Goal: Task Accomplishment & Management: Manage account settings

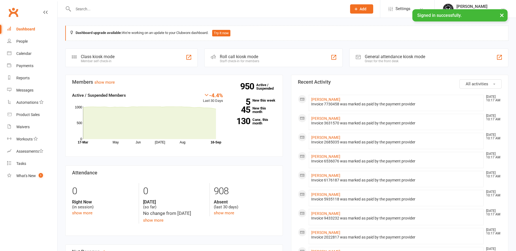
click at [96, 15] on div at bounding box center [204, 9] width 278 height 18
click at [100, 11] on input "text" at bounding box center [206, 9] width 271 height 8
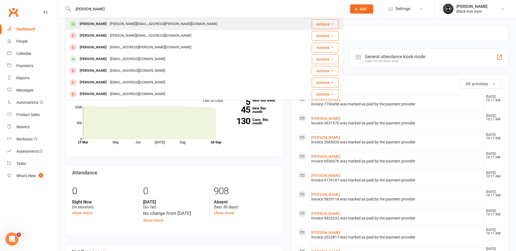
type input "[PERSON_NAME]"
click at [117, 25] on div "[PERSON_NAME][EMAIL_ADDRESS][PERSON_NAME][DOMAIN_NAME]" at bounding box center [163, 24] width 111 height 8
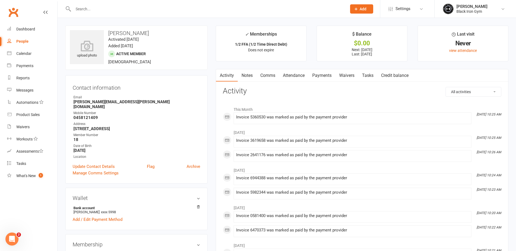
click at [317, 77] on link "Payments" at bounding box center [321, 75] width 27 height 13
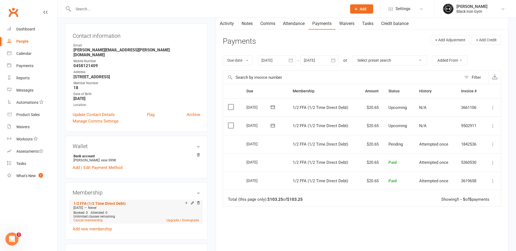
scroll to position [54, 0]
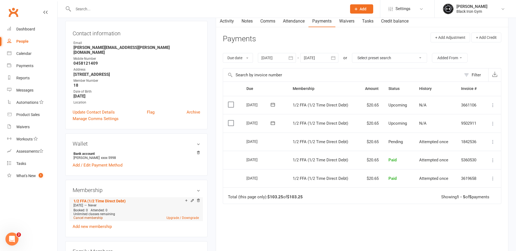
click at [94, 216] on link "Cancel membership" at bounding box center [87, 218] width 29 height 4
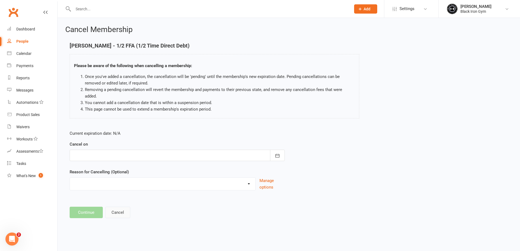
click at [124, 208] on button "Cancel" at bounding box center [117, 212] width 25 height 11
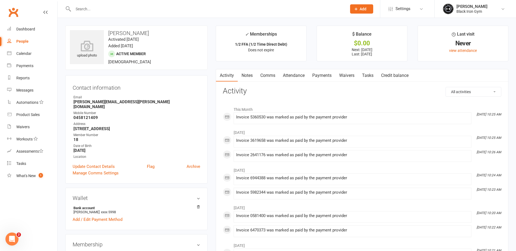
click at [322, 81] on link "Payments" at bounding box center [321, 75] width 27 height 13
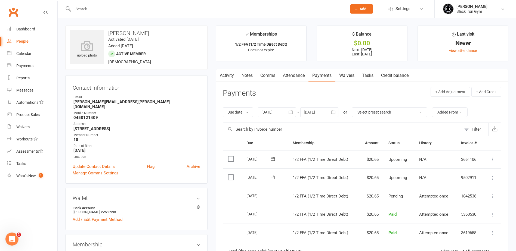
click at [294, 160] on span "1/2 FFA (1/2 Time Direct Debt)" at bounding box center [319, 159] width 55 height 5
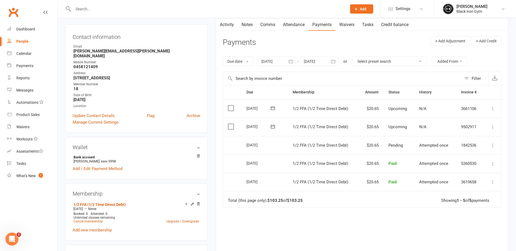
scroll to position [54, 0]
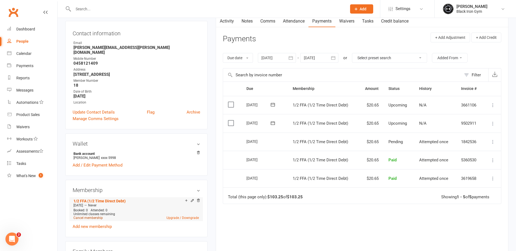
click at [91, 216] on link "Cancel membership" at bounding box center [87, 218] width 29 height 4
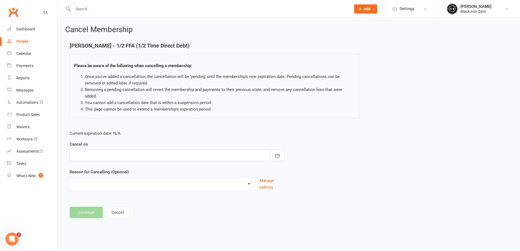
click at [135, 157] on form "Current expiration date: N/A Cancel on [DATE] Sun Mon Tue Wed Thu Fri Sat 36 31…" at bounding box center [177, 160] width 215 height 60
click at [137, 150] on div at bounding box center [177, 155] width 215 height 11
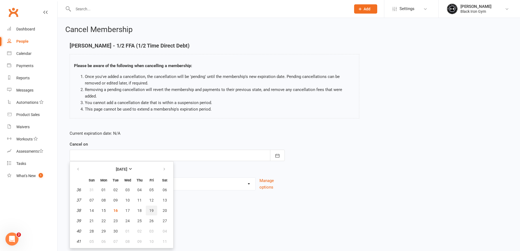
click at [150, 208] on span "19" at bounding box center [151, 210] width 4 height 4
type input "[DATE]"
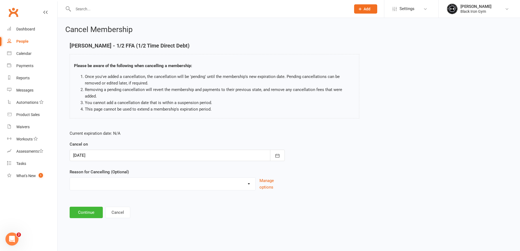
click at [123, 179] on select "CHANGED TO UPFRONT CHANGED TO WHITEHAVEN 12 MONTHS EMAILED EXCESSIVE DEFULTS NO…" at bounding box center [162, 183] width 185 height 11
select select "1"
click at [70, 178] on select "CHANGED TO UPFRONT CHANGED TO WHITEHAVEN 12 MONTHS EMAILED EXCESSIVE DEFULTS NO…" at bounding box center [162, 183] width 185 height 11
click at [88, 207] on button "Continue" at bounding box center [86, 212] width 33 height 11
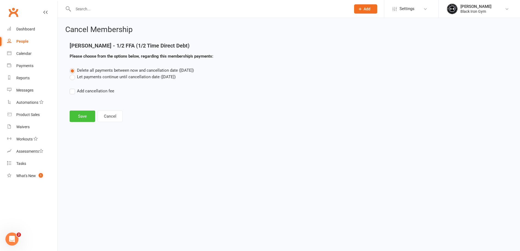
click at [84, 116] on button "Save" at bounding box center [83, 116] width 26 height 11
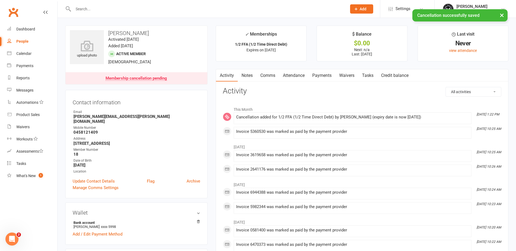
click at [326, 73] on link "Payments" at bounding box center [321, 75] width 27 height 13
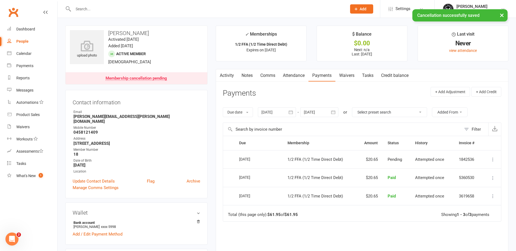
click at [230, 79] on link "Activity" at bounding box center [227, 75] width 22 height 13
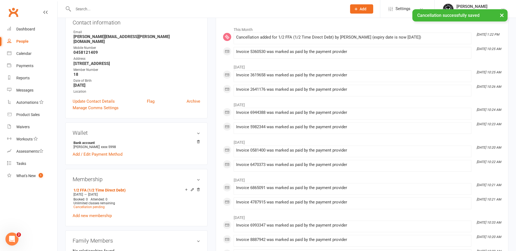
scroll to position [82, 0]
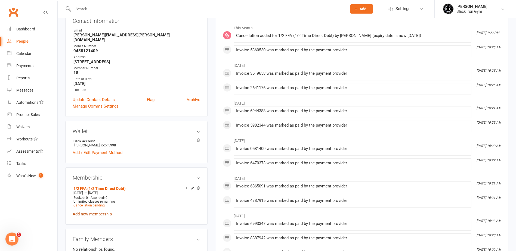
click at [101, 212] on link "Add new membership" at bounding box center [92, 214] width 39 height 5
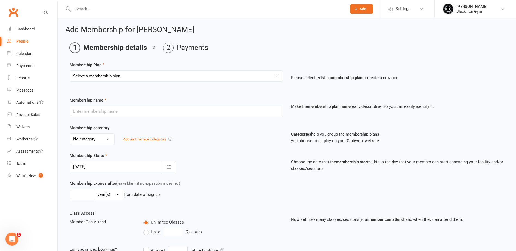
click at [144, 80] on select "Select a membership plan Create new Membership Plan FFA (Direct Debt) 1/2 FFA (…" at bounding box center [176, 76] width 213 height 11
click at [234, 46] on ol "Membership details Payments" at bounding box center [287, 48] width 434 height 10
click at [161, 13] on div at bounding box center [204, 9] width 278 height 18
click at [15, 39] on link "People" at bounding box center [32, 41] width 50 height 12
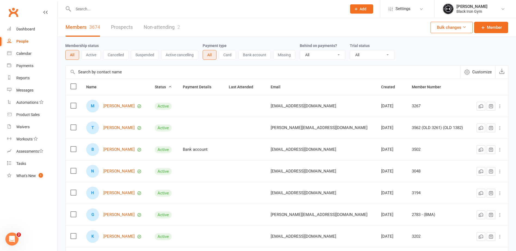
click at [99, 7] on input "text" at bounding box center [206, 9] width 271 height 8
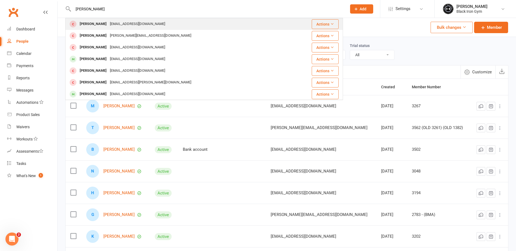
type input "[PERSON_NAME]"
click at [110, 21] on div "[EMAIL_ADDRESS][DOMAIN_NAME]" at bounding box center [137, 24] width 58 height 8
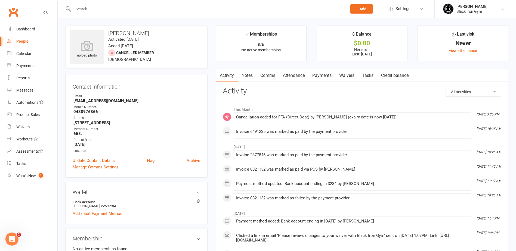
click at [323, 73] on link "Payments" at bounding box center [321, 75] width 27 height 13
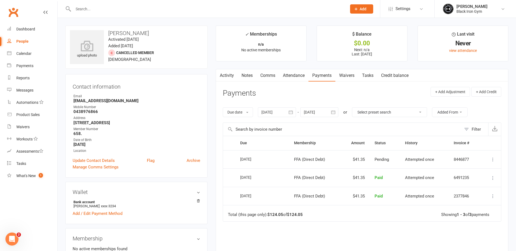
click at [235, 76] on link "Activity" at bounding box center [227, 75] width 22 height 13
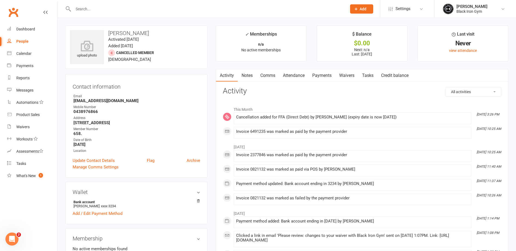
click at [134, 11] on input "text" at bounding box center [206, 9] width 271 height 8
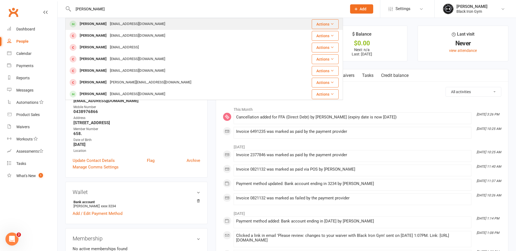
type input "[PERSON_NAME]"
click at [129, 28] on div "[EMAIL_ADDRESS][DOMAIN_NAME]" at bounding box center [137, 24] width 58 height 8
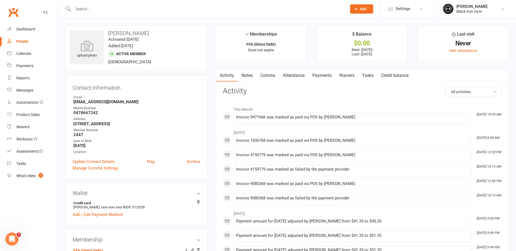
click at [330, 75] on link "Payments" at bounding box center [321, 75] width 27 height 13
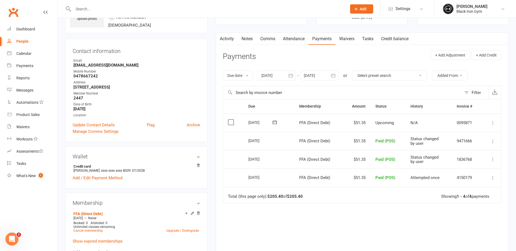
scroll to position [27, 0]
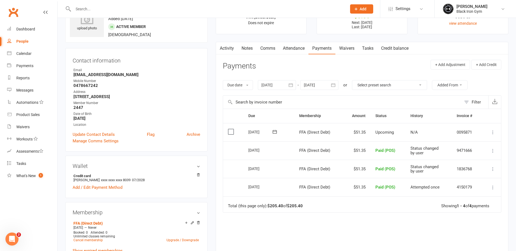
click at [272, 90] on div at bounding box center [277, 85] width 38 height 10
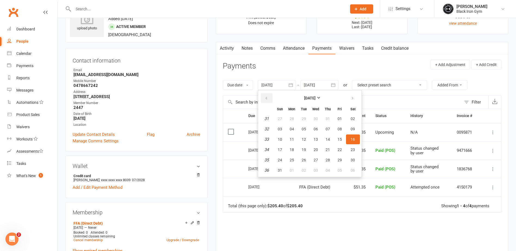
click at [268, 96] on button "button" at bounding box center [267, 98] width 12 height 10
click at [297, 115] on button "31" at bounding box center [291, 119] width 11 height 10
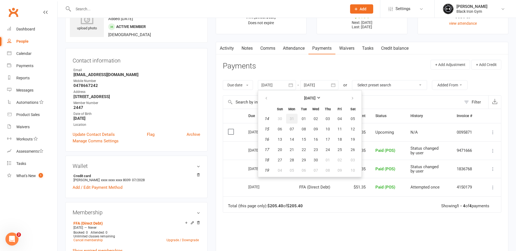
type input "[DATE]"
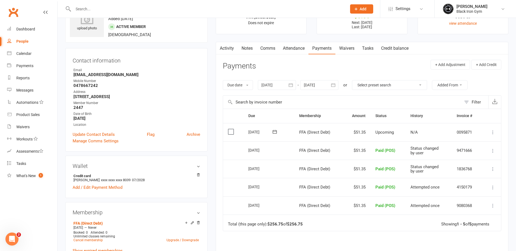
scroll to position [0, 0]
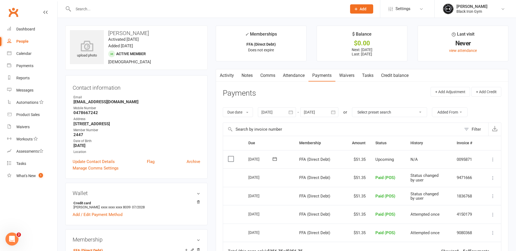
click at [226, 79] on link "Activity" at bounding box center [227, 75] width 22 height 13
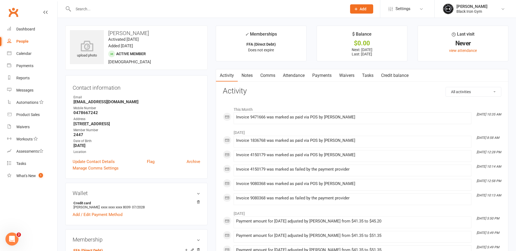
click at [319, 74] on link "Payments" at bounding box center [321, 75] width 27 height 13
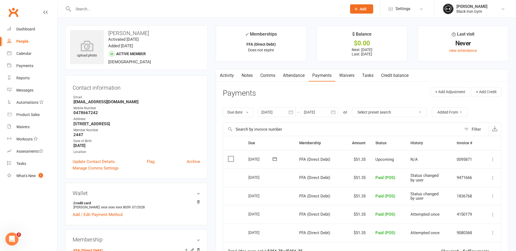
click at [233, 76] on link "Activity" at bounding box center [227, 75] width 22 height 13
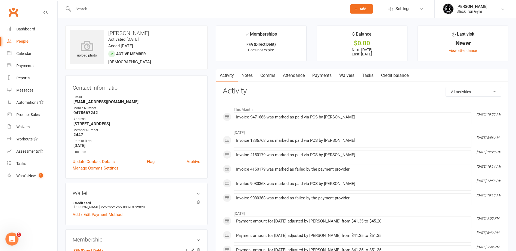
click at [139, 10] on input "text" at bounding box center [206, 9] width 271 height 8
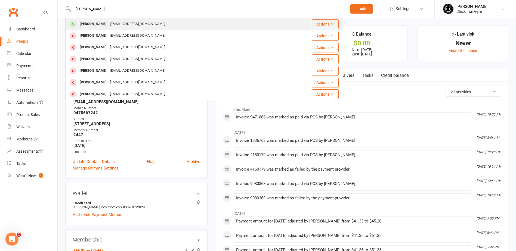
type input "[PERSON_NAME]"
click at [137, 23] on div "[EMAIL_ADDRESS][DOMAIN_NAME]" at bounding box center [137, 24] width 58 height 8
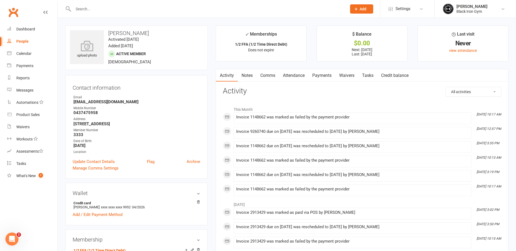
click at [328, 78] on link "Payments" at bounding box center [321, 75] width 27 height 13
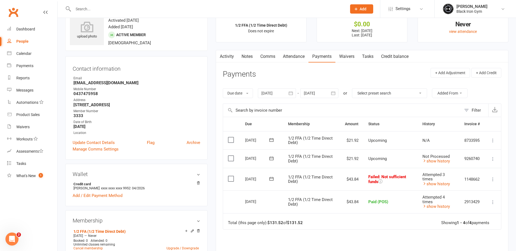
scroll to position [27, 0]
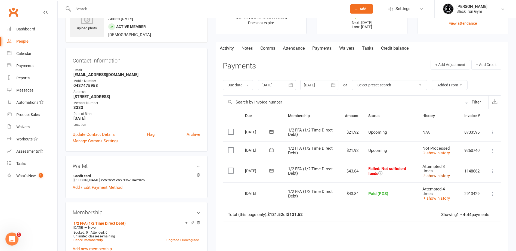
click at [445, 177] on link "show history" at bounding box center [435, 175] width 27 height 5
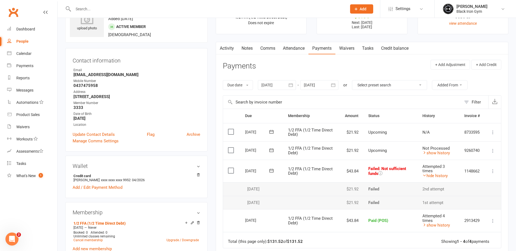
click at [491, 171] on icon at bounding box center [492, 171] width 5 height 5
click at [219, 45] on icon "button" at bounding box center [218, 47] width 3 height 6
click at [231, 49] on link "Activity" at bounding box center [227, 48] width 22 height 13
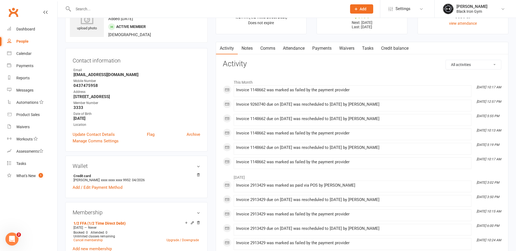
click at [320, 46] on link "Payments" at bounding box center [321, 48] width 27 height 13
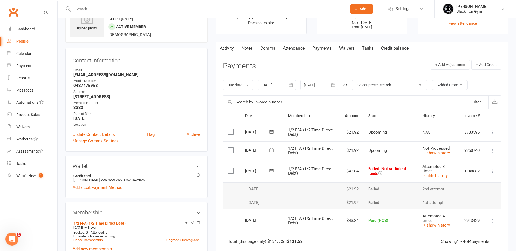
click at [338, 229] on td "1/2 FFA (1/2 Time Direct Debt)" at bounding box center [311, 220] width 57 height 23
click at [491, 173] on icon at bounding box center [492, 171] width 5 height 5
click at [482, 192] on link "Mark as Paid (POS)" at bounding box center [469, 192] width 54 height 11
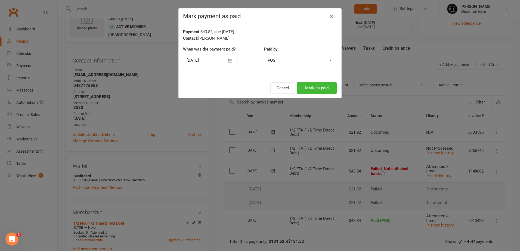
click at [212, 58] on div at bounding box center [210, 60] width 54 height 11
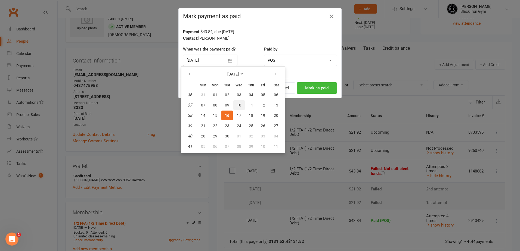
click at [239, 102] on button "10" at bounding box center [238, 105] width 11 height 10
type input "[DATE]"
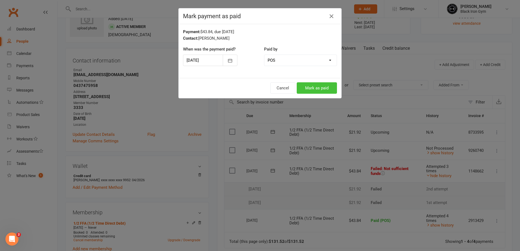
click at [326, 88] on button "Mark as paid" at bounding box center [317, 87] width 40 height 11
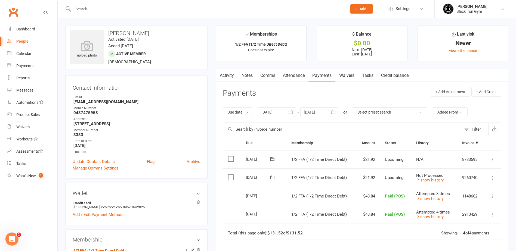
click at [77, 8] on input "text" at bounding box center [206, 9] width 271 height 8
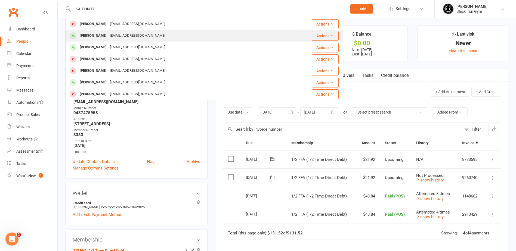
type input "KAITLIN TO"
click at [111, 34] on div "[EMAIL_ADDRESS][DOMAIN_NAME]" at bounding box center [137, 36] width 58 height 8
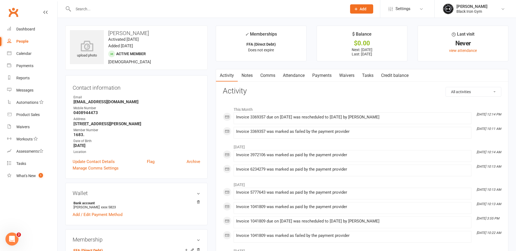
click at [331, 74] on link "Payments" at bounding box center [321, 75] width 27 height 13
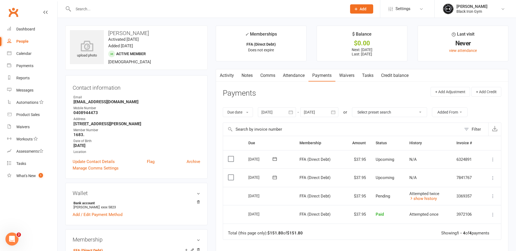
click at [491, 197] on icon at bounding box center [492, 196] width 5 height 5
click at [494, 177] on icon at bounding box center [492, 177] width 5 height 5
click at [85, 4] on div at bounding box center [204, 9] width 278 height 18
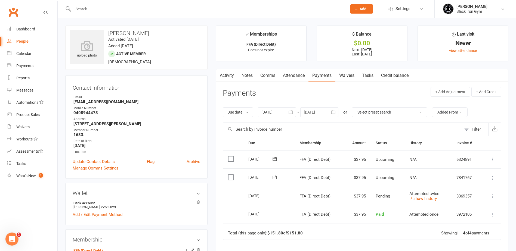
click at [85, 9] on input "text" at bounding box center [206, 9] width 271 height 8
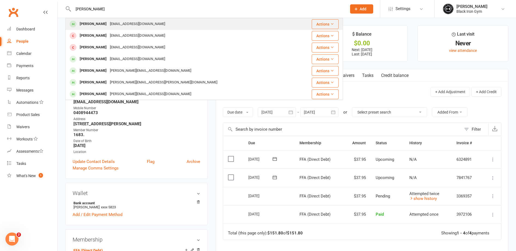
type input "[PERSON_NAME]"
click at [108, 25] on div "[EMAIL_ADDRESS][DOMAIN_NAME]" at bounding box center [137, 24] width 58 height 8
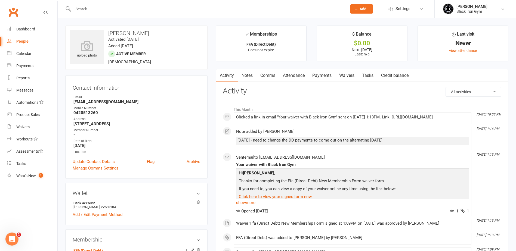
click at [317, 75] on link "Payments" at bounding box center [321, 75] width 27 height 13
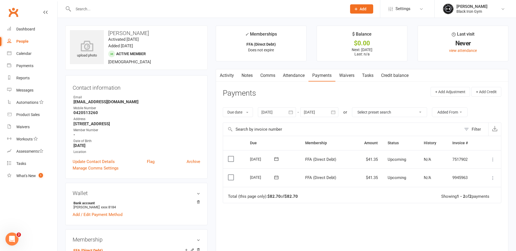
click at [383, 210] on div "Due Contact Membership Amount Status History Invoice # Select this [DATE] [PERS…" at bounding box center [362, 205] width 278 height 138
click at [495, 179] on icon at bounding box center [492, 177] width 5 height 5
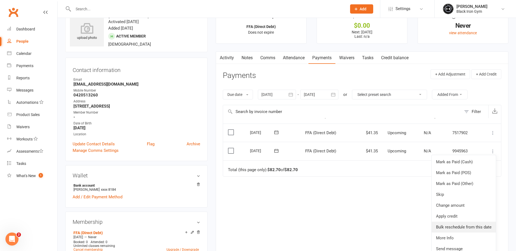
scroll to position [27, 0]
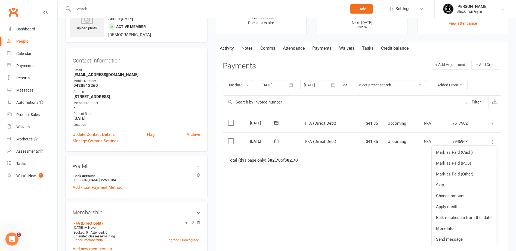
click at [385, 208] on div "Due Contact Membership Amount Status History Invoice # Select this [DATE] [PERS…" at bounding box center [362, 178] width 278 height 138
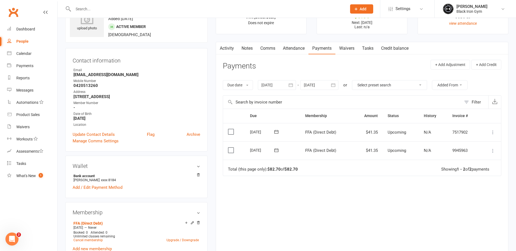
click at [380, 191] on div "Due Contact Membership Amount Status History Invoice # Select this [DATE] [PERS…" at bounding box center [362, 178] width 278 height 138
click at [276, 151] on icon at bounding box center [275, 150] width 5 height 5
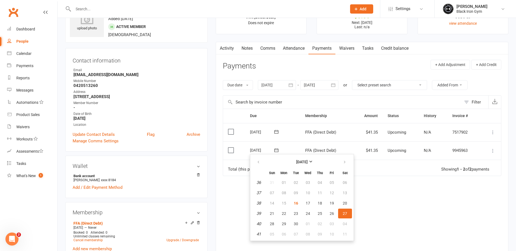
click at [407, 196] on div "Due Contact Membership Amount Status History Invoice # Select this [DATE] [PERS…" at bounding box center [362, 178] width 278 height 138
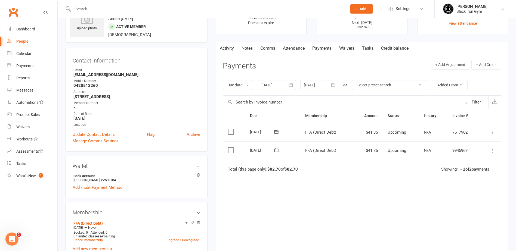
click at [489, 150] on td "Mark as Paid (Cash) Mark as Paid (POS) Mark as Paid (Other) Skip Change amount …" at bounding box center [490, 150] width 21 height 18
click at [493, 148] on icon at bounding box center [492, 150] width 5 height 5
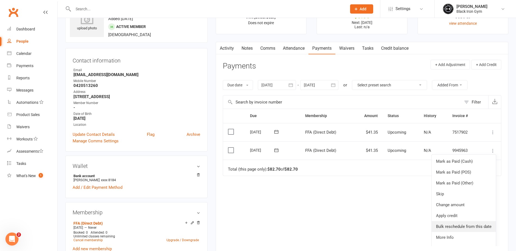
click at [468, 226] on link "Bulk reschedule from this date" at bounding box center [463, 226] width 64 height 11
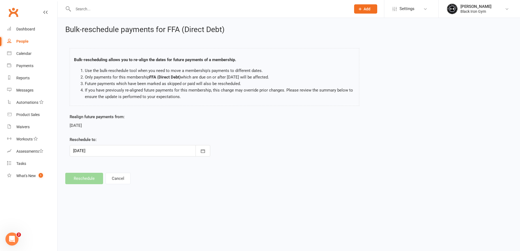
click at [161, 151] on div at bounding box center [140, 150] width 141 height 11
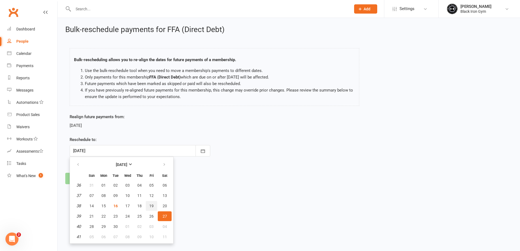
click at [152, 206] on span "19" at bounding box center [151, 206] width 4 height 4
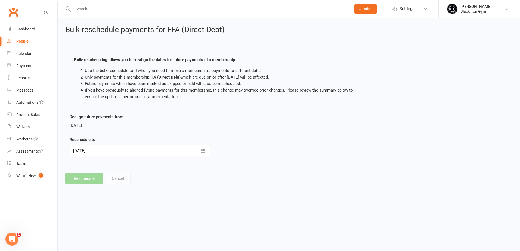
click at [121, 176] on footer "Reschedule Cancel" at bounding box center [288, 178] width 447 height 11
drag, startPoint x: 121, startPoint y: 176, endPoint x: 105, endPoint y: 142, distance: 38.5
click at [108, 134] on form "Realign future payments from: [DATE] Reschedule to: [DATE] [DATE] Sun Mon Tue W…" at bounding box center [140, 135] width 141 height 43
click at [106, 149] on div at bounding box center [140, 150] width 141 height 11
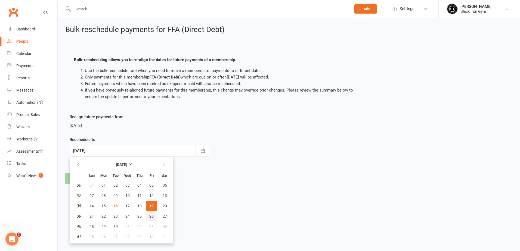
click at [154, 220] on button "26" at bounding box center [151, 216] width 11 height 10
type input "[DATE]"
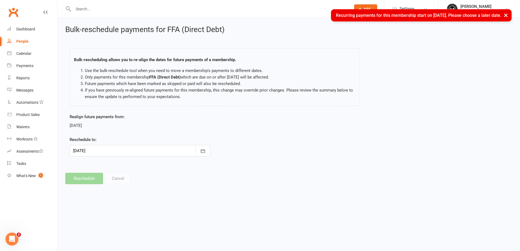
click at [33, 38] on link "People" at bounding box center [32, 41] width 50 height 12
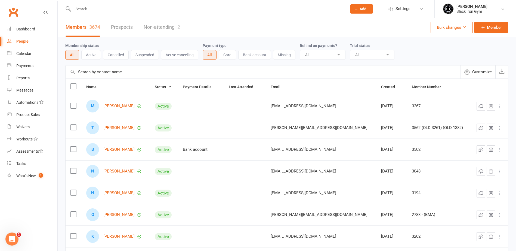
click at [130, 7] on input "text" at bounding box center [206, 9] width 271 height 8
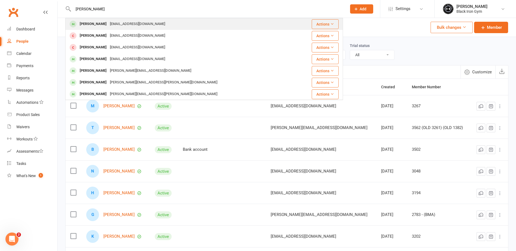
type input "[PERSON_NAME]"
click at [119, 21] on div "[EMAIL_ADDRESS][DOMAIN_NAME]" at bounding box center [137, 24] width 58 height 8
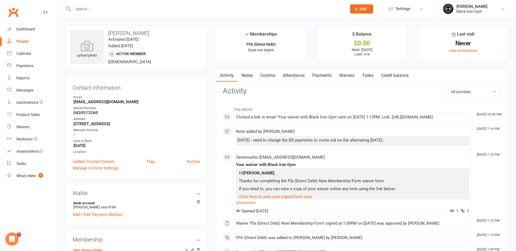
click at [322, 77] on link "Payments" at bounding box center [321, 75] width 27 height 13
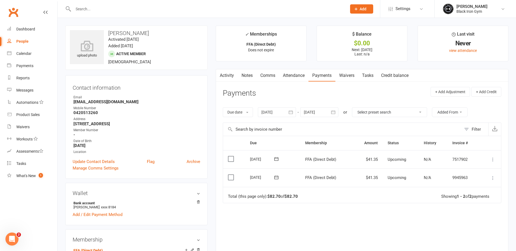
scroll to position [27, 0]
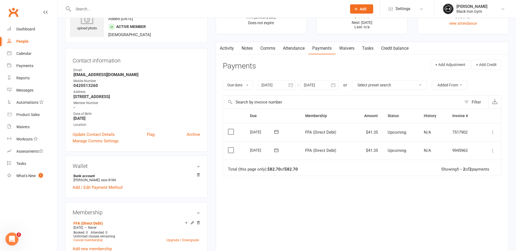
click at [494, 151] on icon at bounding box center [492, 150] width 5 height 5
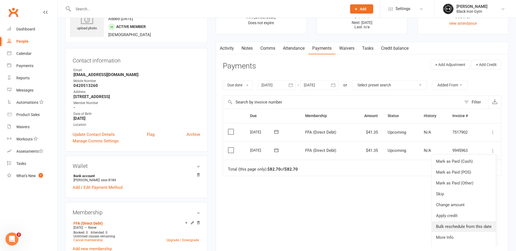
click at [473, 223] on link "Bulk reschedule from this date" at bounding box center [463, 226] width 64 height 11
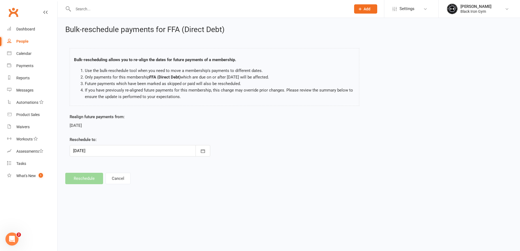
click at [162, 149] on div at bounding box center [140, 150] width 141 height 11
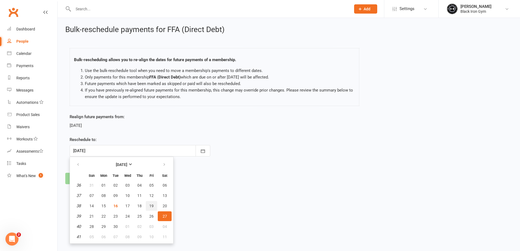
click at [154, 207] on button "19" at bounding box center [151, 206] width 11 height 10
type input "[DATE]"
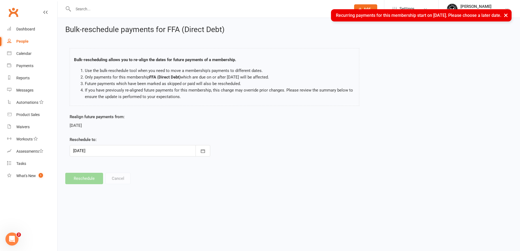
click at [93, 176] on footer "Reschedule Cancel" at bounding box center [288, 178] width 447 height 11
drag, startPoint x: 93, startPoint y: 176, endPoint x: 119, endPoint y: 180, distance: 25.6
click at [119, 180] on footer "Reschedule Cancel" at bounding box center [288, 178] width 447 height 11
click at [136, 183] on footer "Reschedule Cancel" at bounding box center [288, 178] width 447 height 11
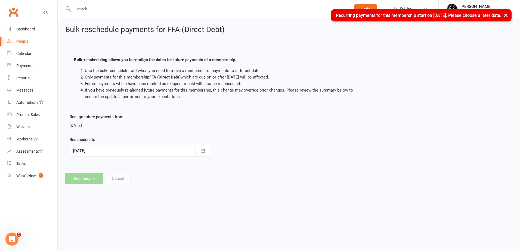
click at [135, 31] on h2 "Bulk-reschedule payments for FFA (Direct Debt)" at bounding box center [288, 30] width 447 height 8
click at [510, 17] on button "×" at bounding box center [506, 15] width 10 height 12
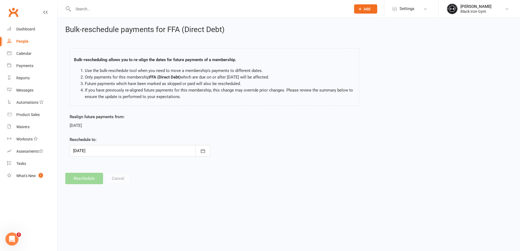
click at [18, 45] on link "People" at bounding box center [32, 41] width 50 height 12
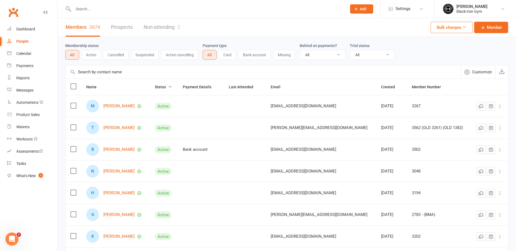
click at [101, 10] on input "text" at bounding box center [206, 9] width 271 height 8
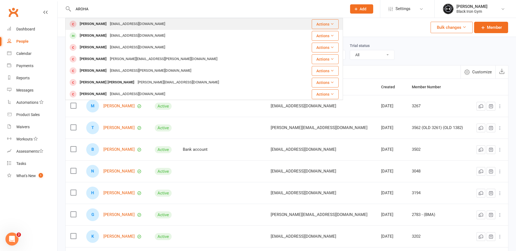
type input "AROHA"
click at [108, 25] on div "[EMAIL_ADDRESS][DOMAIN_NAME]" at bounding box center [137, 24] width 58 height 8
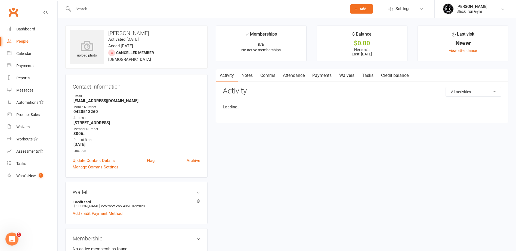
click at [96, 8] on input "text" at bounding box center [206, 9] width 271 height 8
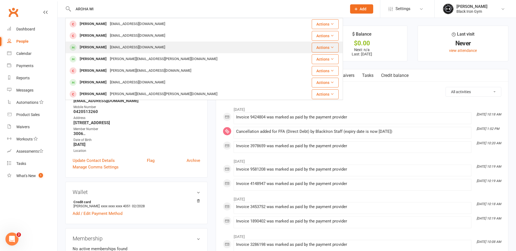
type input "AROHA WI"
click at [108, 48] on div "[EMAIL_ADDRESS][DOMAIN_NAME]" at bounding box center [137, 47] width 58 height 8
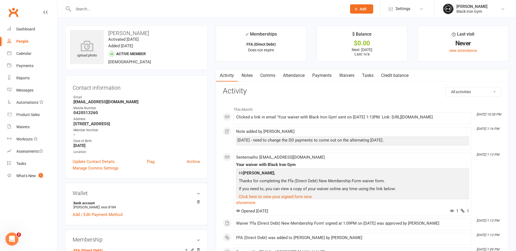
click at [325, 75] on link "Payments" at bounding box center [321, 75] width 27 height 13
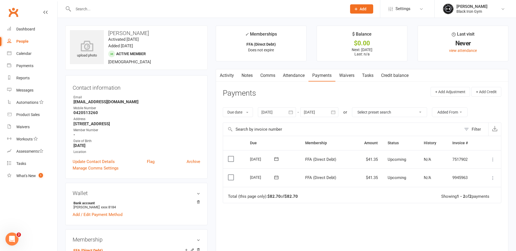
click at [372, 201] on td "Total (this page only): $82.70 of $82.70 Showing 1 - 2 of 2 payments" at bounding box center [362, 195] width 278 height 16
click at [491, 180] on icon at bounding box center [492, 177] width 5 height 5
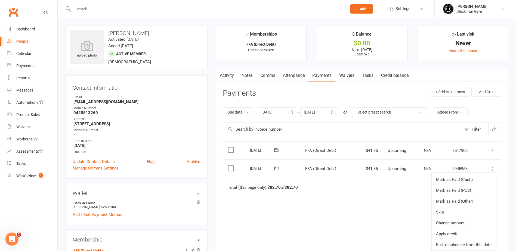
scroll to position [27, 0]
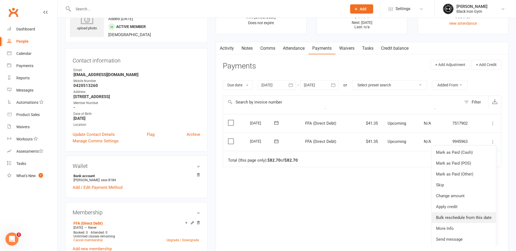
click at [467, 216] on link "Bulk reschedule from this date" at bounding box center [463, 217] width 64 height 11
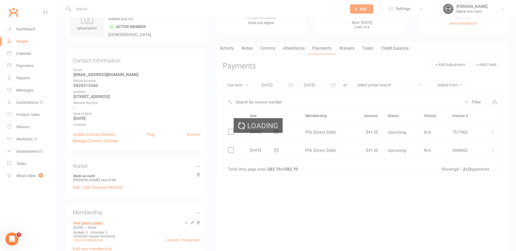
scroll to position [0, 0]
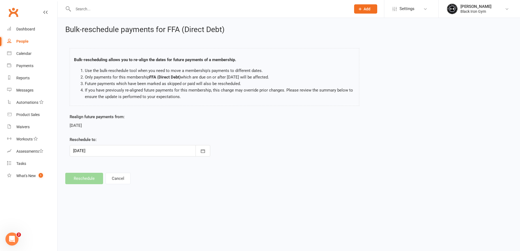
click at [164, 152] on div at bounding box center [140, 150] width 141 height 11
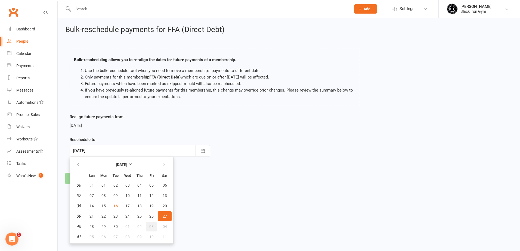
click at [153, 223] on button "03" at bounding box center [151, 227] width 11 height 10
type input "[DATE]"
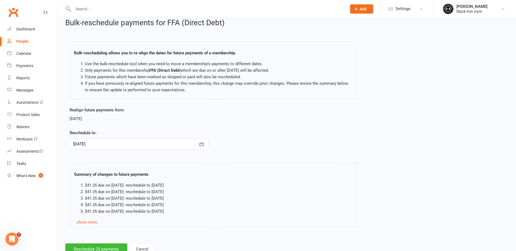
scroll to position [26, 0]
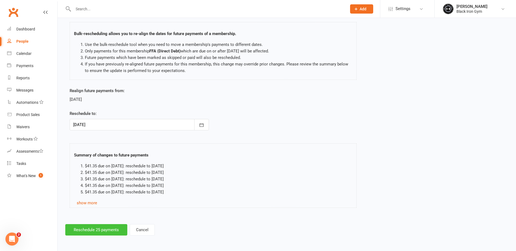
click at [115, 231] on button "Reschedule 25 payments" at bounding box center [96, 229] width 62 height 11
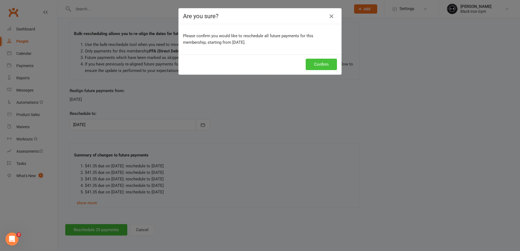
click at [309, 62] on button "Confirm" at bounding box center [321, 64] width 31 height 11
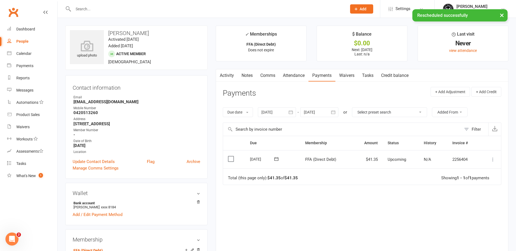
click at [326, 111] on div at bounding box center [319, 112] width 38 height 10
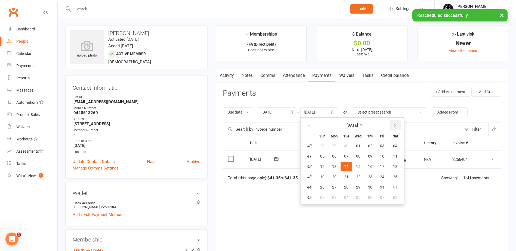
click at [395, 123] on button "button" at bounding box center [395, 125] width 12 height 10
click at [379, 173] on button "23" at bounding box center [381, 177] width 11 height 10
type input "[DATE]"
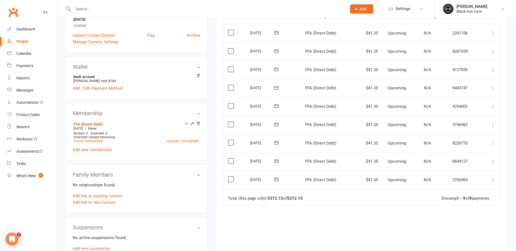
scroll to position [136, 0]
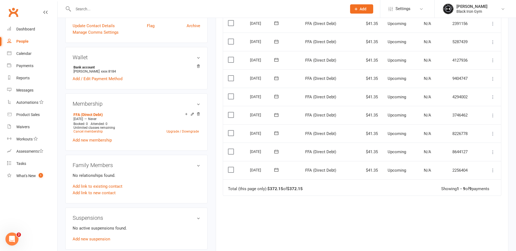
click at [494, 171] on icon at bounding box center [492, 170] width 5 height 5
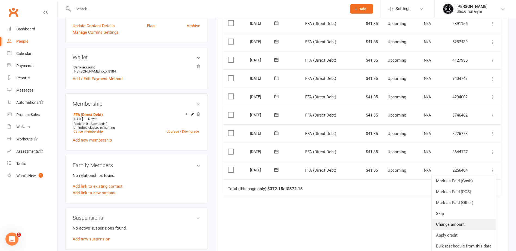
click at [471, 224] on link "Change amount" at bounding box center [463, 224] width 64 height 11
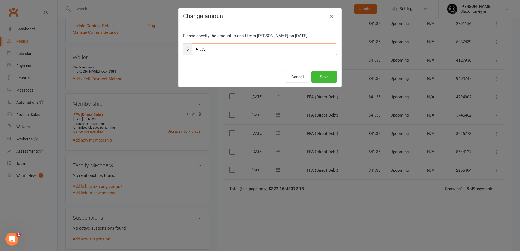
drag, startPoint x: 231, startPoint y: 50, endPoint x: 177, endPoint y: 49, distance: 53.6
click at [179, 49] on div "Please specify the amount to debit from [PERSON_NAME] on [DATE]. $ 41.35" at bounding box center [260, 45] width 163 height 43
type input "61.27"
click at [328, 76] on button "Save" at bounding box center [324, 76] width 26 height 11
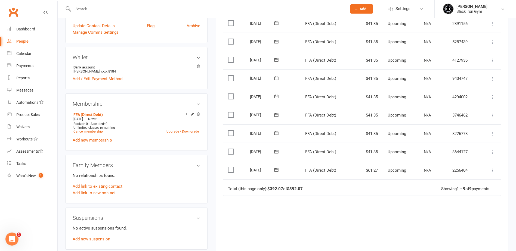
click at [373, 210] on div "Due Contact Membership Amount Status History Invoice # Select this [DATE] [PERS…" at bounding box center [362, 133] width 278 height 266
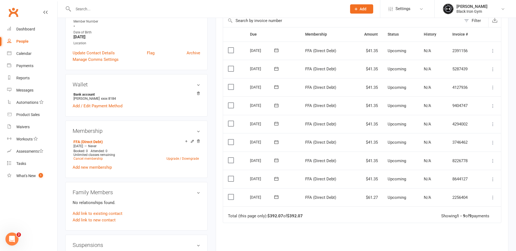
scroll to position [82, 0]
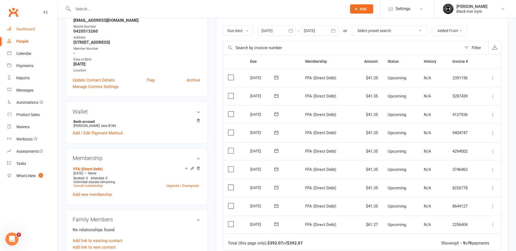
drag, startPoint x: 28, startPoint y: 30, endPoint x: 33, endPoint y: 19, distance: 11.4
click at [28, 30] on div "Dashboard" at bounding box center [25, 29] width 19 height 4
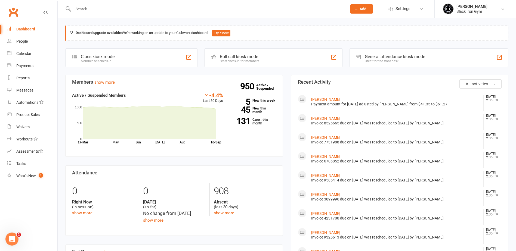
click at [110, 8] on input "text" at bounding box center [206, 9] width 271 height 8
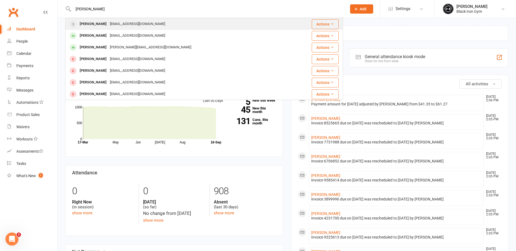
type input "[PERSON_NAME]"
click at [119, 23] on div "[EMAIL_ADDRESS][DOMAIN_NAME]" at bounding box center [137, 24] width 58 height 8
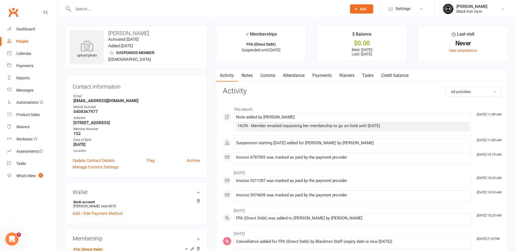
click at [325, 78] on link "Payments" at bounding box center [321, 75] width 27 height 13
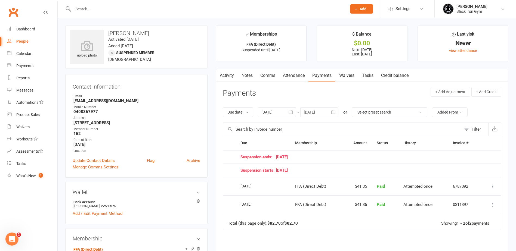
click at [320, 112] on div at bounding box center [319, 112] width 38 height 10
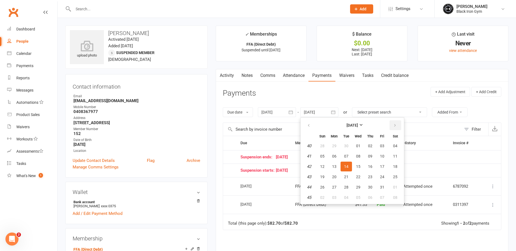
click at [394, 127] on icon "button" at bounding box center [395, 125] width 4 height 4
click at [370, 194] on button "04" at bounding box center [369, 198] width 11 height 10
type input "[DATE]"
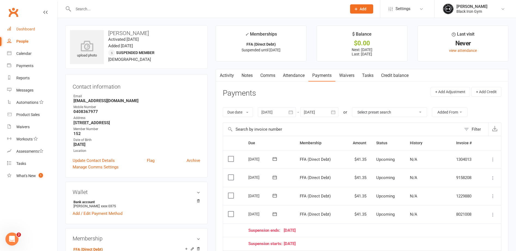
drag, startPoint x: 27, startPoint y: 30, endPoint x: 30, endPoint y: 21, distance: 9.0
click at [27, 30] on div "Dashboard" at bounding box center [25, 29] width 19 height 4
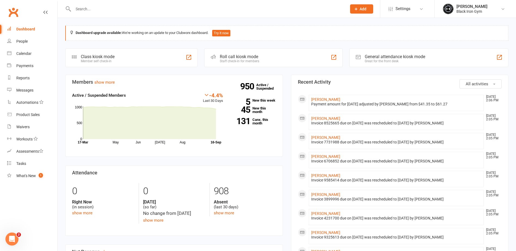
click at [100, 10] on input "text" at bounding box center [206, 9] width 271 height 8
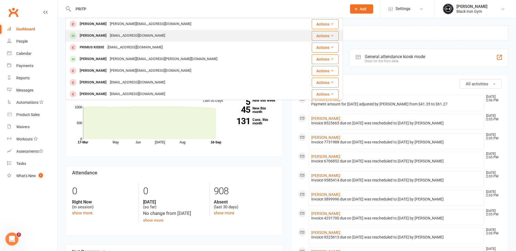
type input "PRITP"
click at [115, 38] on div "[EMAIL_ADDRESS][DOMAIN_NAME]" at bounding box center [137, 36] width 58 height 8
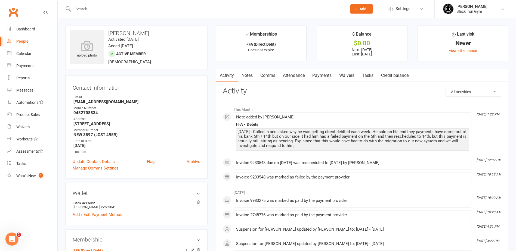
click at [313, 74] on link "Payments" at bounding box center [321, 75] width 27 height 13
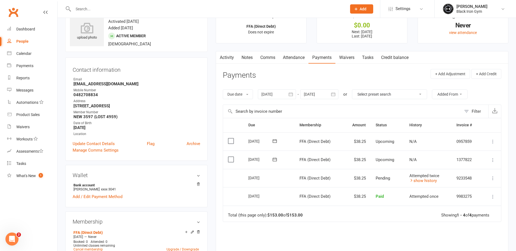
scroll to position [27, 0]
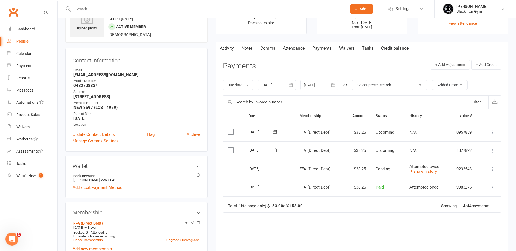
click at [435, 177] on td "Attempted twice show history" at bounding box center [427, 169] width 47 height 18
click at [432, 173] on link "show history" at bounding box center [422, 171] width 27 height 5
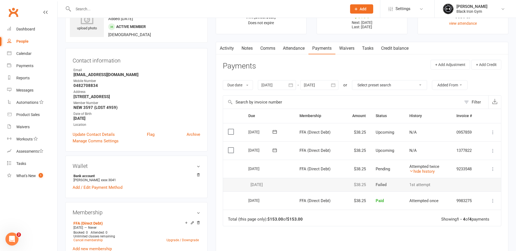
scroll to position [54, 0]
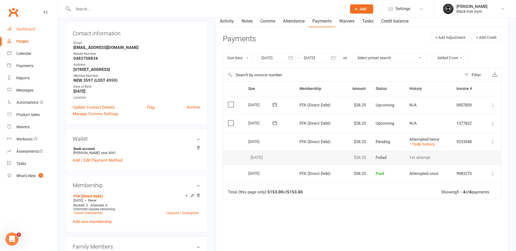
click at [37, 33] on link "Dashboard" at bounding box center [32, 29] width 50 height 12
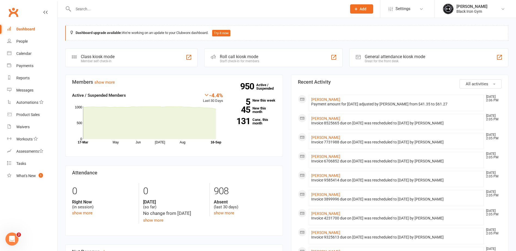
click at [170, 12] on input "text" at bounding box center [206, 9] width 271 height 8
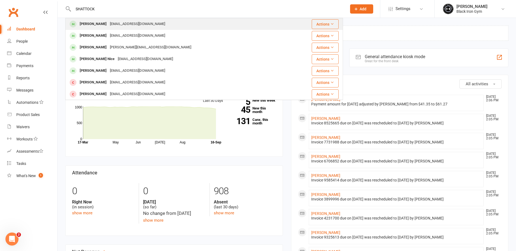
type input "SHATTOCK"
click at [145, 20] on div "[EMAIL_ADDRESS][DOMAIN_NAME]" at bounding box center [137, 24] width 58 height 8
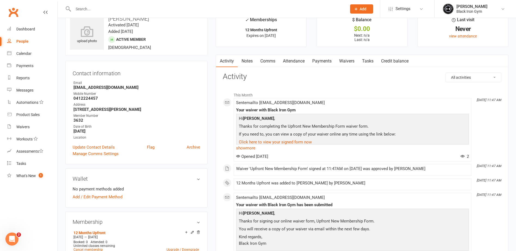
scroll to position [27, 0]
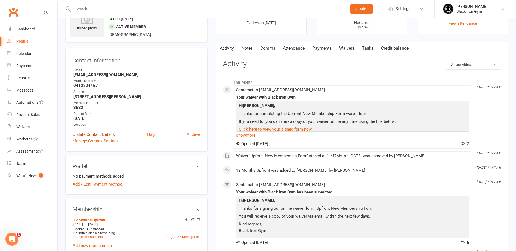
click at [108, 133] on link "Update Contact Details" at bounding box center [94, 134] width 42 height 7
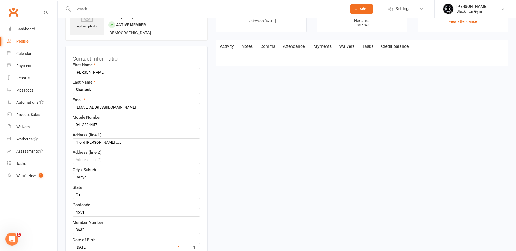
scroll to position [53, 0]
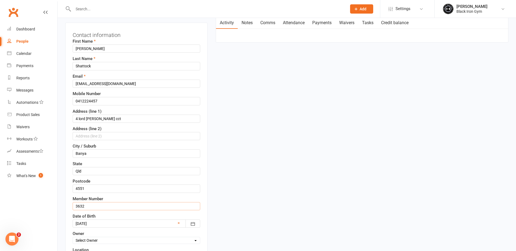
click at [74, 208] on input "3632" at bounding box center [136, 206] width 127 height 8
click at [74, 208] on input "OLD3632" at bounding box center [136, 206] width 127 height 8
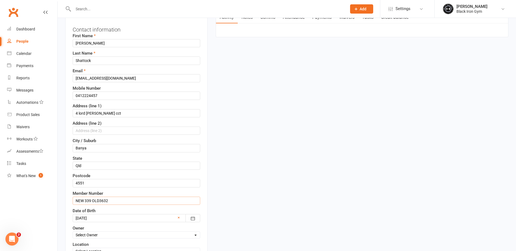
scroll to position [107, 0]
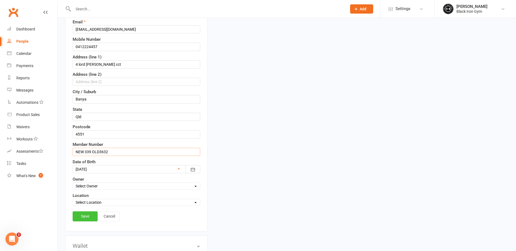
type input "NEW 339 OLD3632"
click at [83, 216] on link "Save" at bounding box center [85, 216] width 25 height 10
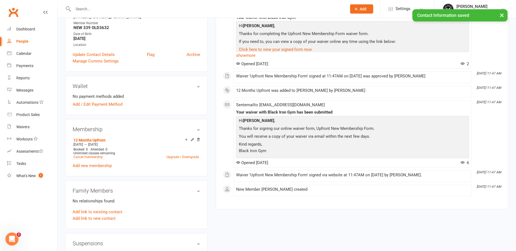
click at [17, 40] on div "People" at bounding box center [22, 41] width 12 height 4
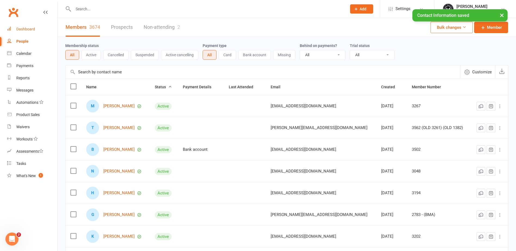
click at [23, 32] on link "Dashboard" at bounding box center [32, 29] width 50 height 12
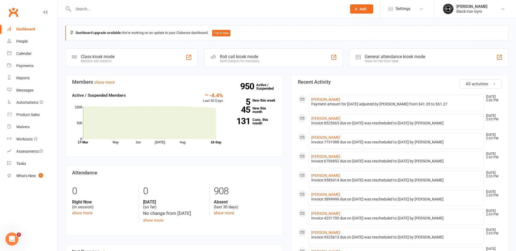
click at [103, 10] on input "text" at bounding box center [206, 9] width 271 height 8
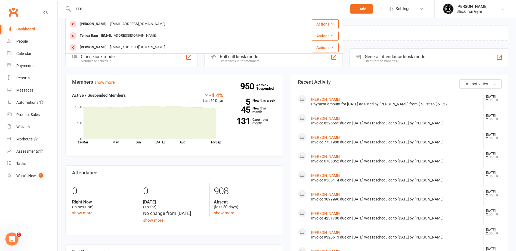
type input "TEB"
click at [30, 31] on div "Dashboard" at bounding box center [25, 29] width 19 height 4
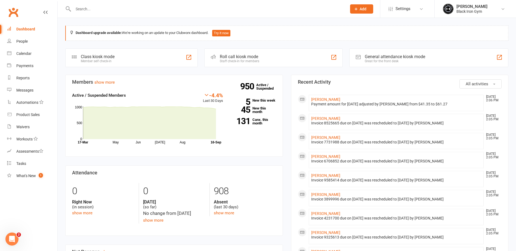
click at [98, 7] on input "text" at bounding box center [206, 9] width 271 height 8
click at [133, 9] on input "text" at bounding box center [206, 9] width 271 height 8
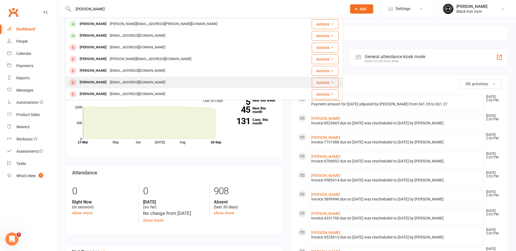
type input "[PERSON_NAME]"
click at [119, 81] on div "[EMAIL_ADDRESS][DOMAIN_NAME]" at bounding box center [137, 83] width 58 height 8
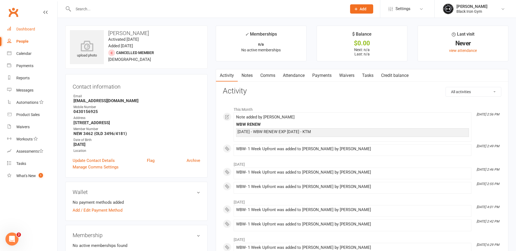
click at [32, 31] on div "Dashboard" at bounding box center [25, 29] width 19 height 4
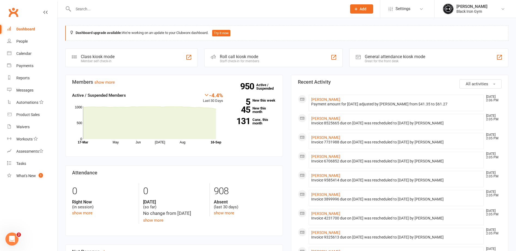
click at [127, 11] on input "text" at bounding box center [206, 9] width 271 height 8
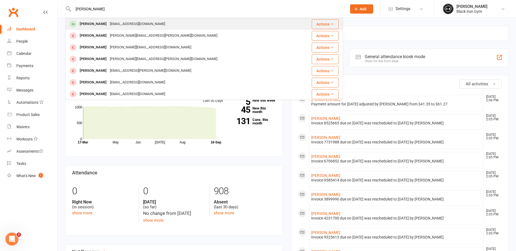
type input "[PERSON_NAME]"
click at [176, 24] on div "[PERSON_NAME] [EMAIL_ADDRESS][DOMAIN_NAME]" at bounding box center [181, 23] width 230 height 11
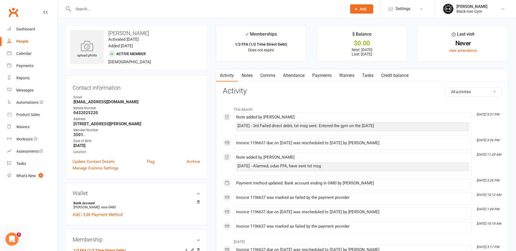
click at [326, 76] on link "Payments" at bounding box center [321, 75] width 27 height 13
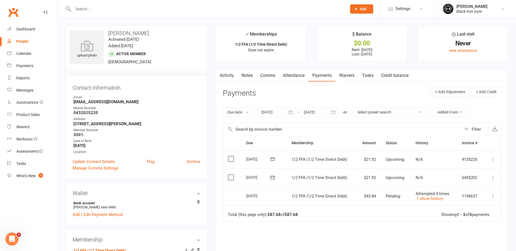
click at [95, 5] on input "text" at bounding box center [206, 9] width 271 height 8
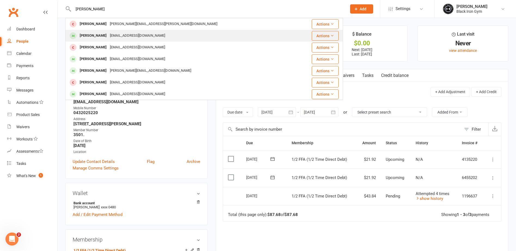
type input "[PERSON_NAME]"
click at [98, 38] on div "[PERSON_NAME]" at bounding box center [93, 36] width 30 height 8
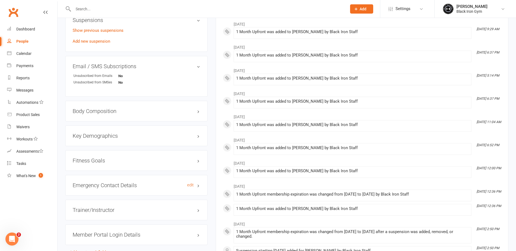
click at [118, 186] on h3 "Emergency Contact Details edit" at bounding box center [136, 185] width 127 height 6
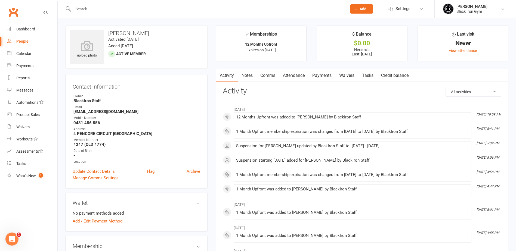
click at [114, 10] on input "text" at bounding box center [206, 9] width 271 height 8
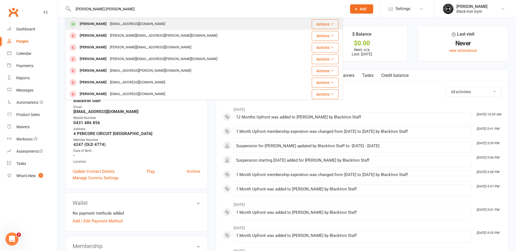
type input "[PERSON_NAME] [PERSON_NAME]"
click at [122, 20] on div "[EMAIL_ADDRESS][DOMAIN_NAME]" at bounding box center [137, 24] width 58 height 8
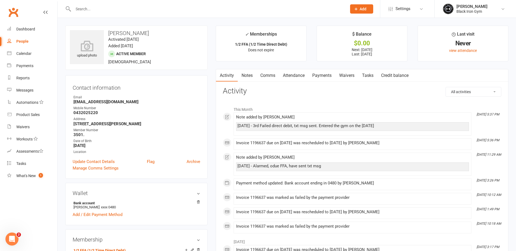
click at [324, 79] on link "Payments" at bounding box center [321, 75] width 27 height 13
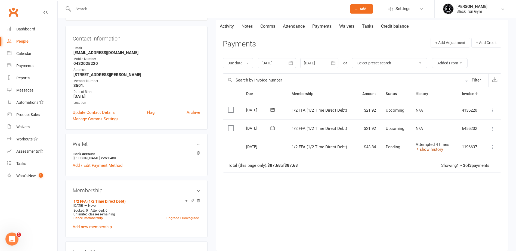
scroll to position [54, 0]
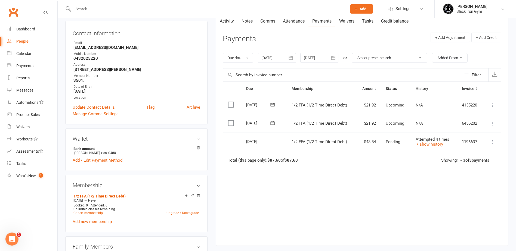
click at [437, 140] on span "Attempted 4 times" at bounding box center [432, 139] width 34 height 5
click at [433, 144] on link "show history" at bounding box center [428, 144] width 27 height 5
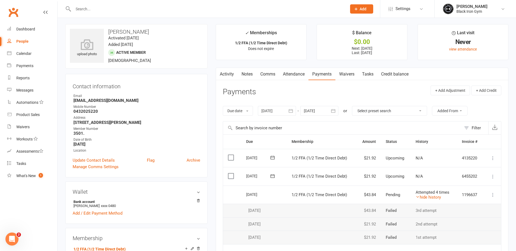
scroll to position [0, 0]
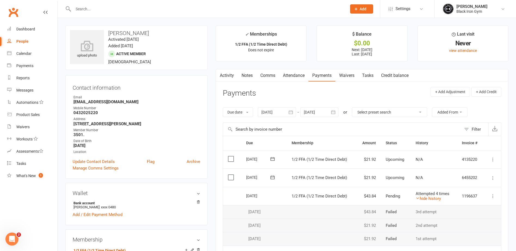
click at [120, 9] on input "text" at bounding box center [206, 9] width 271 height 8
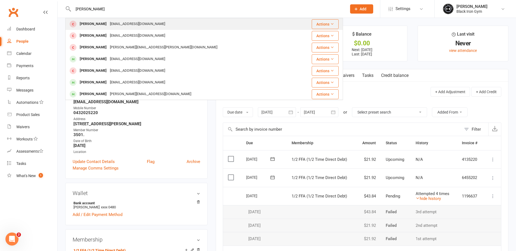
type input "[PERSON_NAME]"
click at [151, 25] on div "[PERSON_NAME] [EMAIL_ADDRESS][DOMAIN_NAME]" at bounding box center [181, 23] width 230 height 11
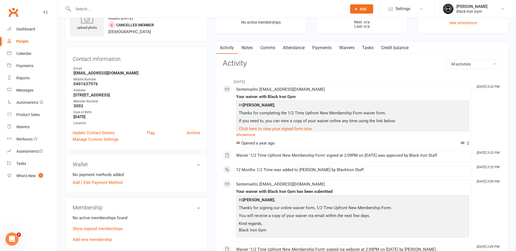
scroll to position [54, 0]
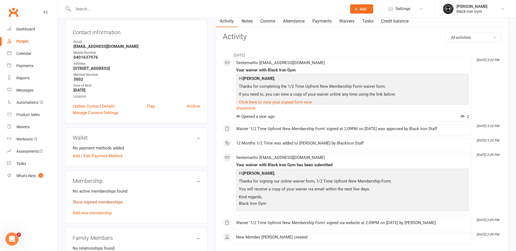
click at [88, 200] on link "Show expired memberships" at bounding box center [98, 202] width 50 height 5
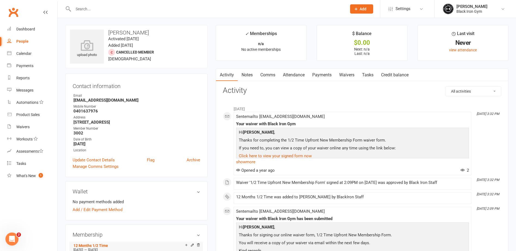
scroll to position [0, 0]
click at [98, 3] on div at bounding box center [204, 9] width 278 height 18
click at [98, 6] on input "text" at bounding box center [206, 9] width 271 height 8
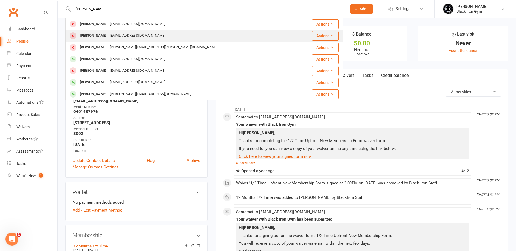
type input "[PERSON_NAME]"
click at [163, 36] on div "[PERSON_NAME] [EMAIL_ADDRESS][DOMAIN_NAME]" at bounding box center [181, 35] width 230 height 11
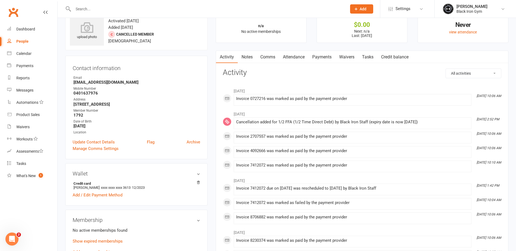
scroll to position [82, 0]
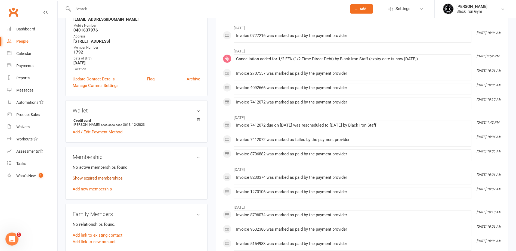
click at [105, 177] on link "Show expired memberships" at bounding box center [98, 178] width 50 height 5
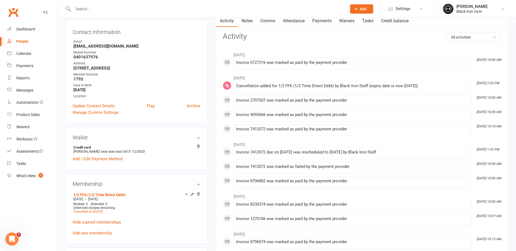
scroll to position [0, 0]
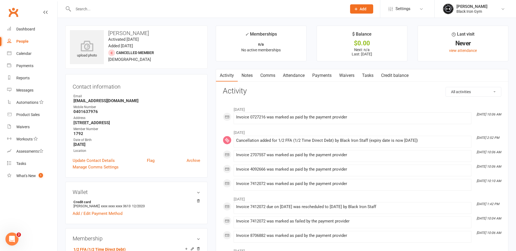
click at [110, 11] on input "text" at bounding box center [206, 9] width 271 height 8
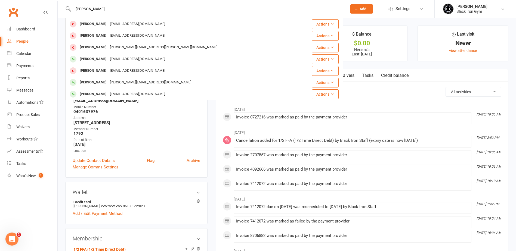
type input "[PERSON_NAME]"
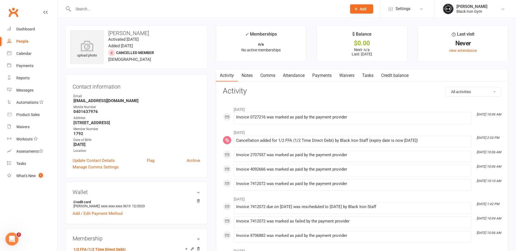
click at [110, 13] on input "text" at bounding box center [206, 9] width 271 height 8
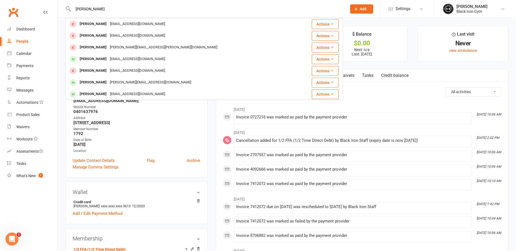
type input "[PERSON_NAME]"
click at [160, 23] on div "[PERSON_NAME] [EMAIL_ADDRESS][DOMAIN_NAME]" at bounding box center [181, 23] width 230 height 11
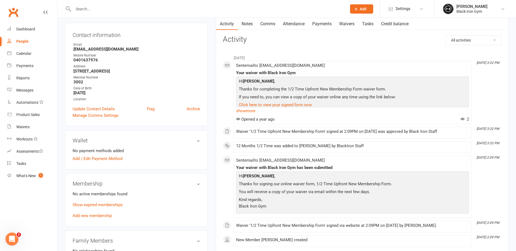
scroll to position [82, 0]
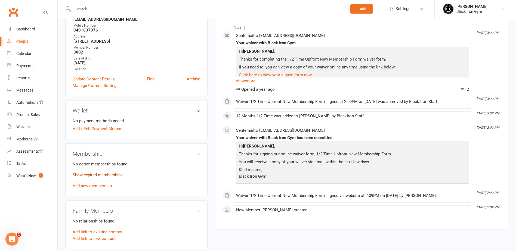
click at [109, 176] on link "Show expired memberships" at bounding box center [98, 175] width 50 height 5
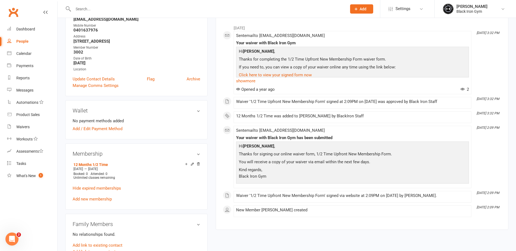
drag, startPoint x: 132, startPoint y: 1, endPoint x: 119, endPoint y: 12, distance: 18.0
click at [129, 5] on div at bounding box center [204, 9] width 278 height 18
click at [119, 12] on input "text" at bounding box center [206, 9] width 271 height 8
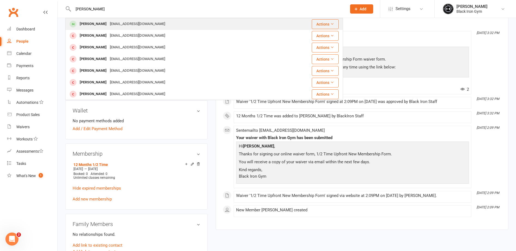
type input "[PERSON_NAME]"
click at [123, 27] on div "[EMAIL_ADDRESS][DOMAIN_NAME]" at bounding box center [137, 24] width 58 height 8
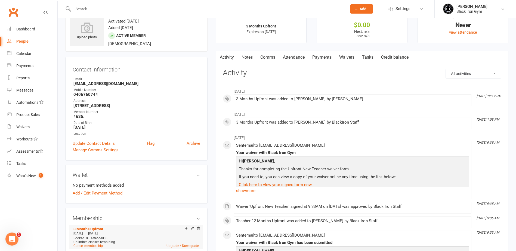
scroll to position [27, 0]
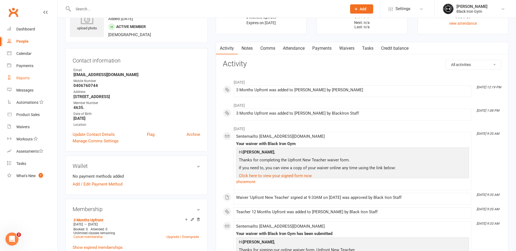
click at [33, 76] on link "Reports" at bounding box center [32, 78] width 50 height 12
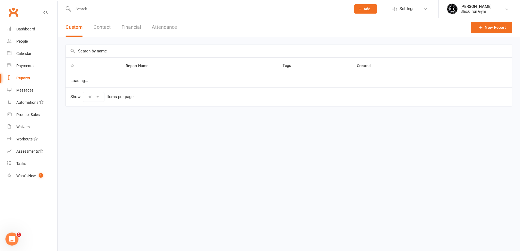
select select "100"
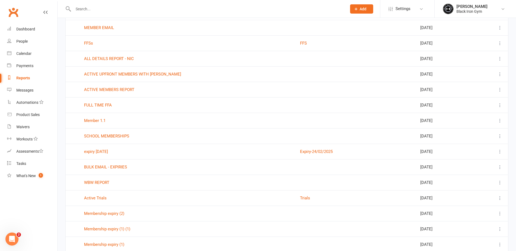
scroll to position [54, 0]
click at [103, 182] on link "WBW REPORT" at bounding box center [96, 182] width 25 height 5
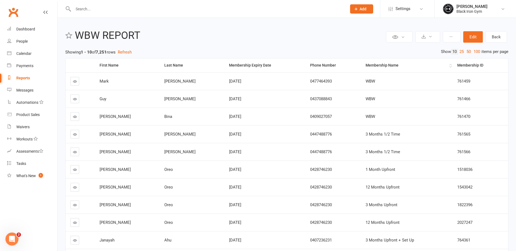
click at [378, 65] on div "Membership Name" at bounding box center [406, 65] width 82 height 4
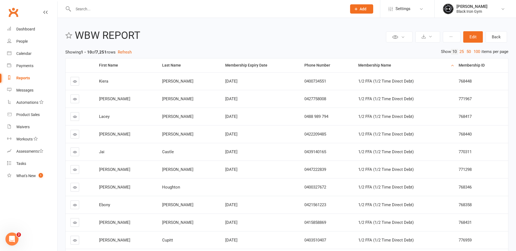
click at [373, 65] on div "Membership Name" at bounding box center [403, 65] width 91 height 4
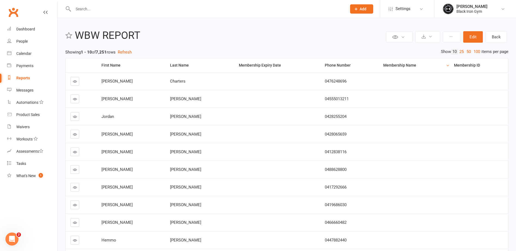
click at [383, 66] on div "Membership Name" at bounding box center [413, 65] width 61 height 4
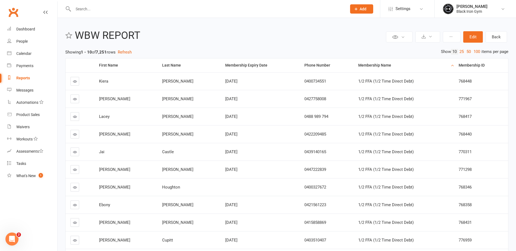
click at [375, 66] on div "Membership Name" at bounding box center [403, 65] width 91 height 4
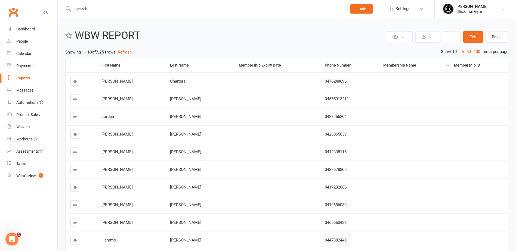
click at [383, 66] on div "Membership Name" at bounding box center [413, 65] width 61 height 4
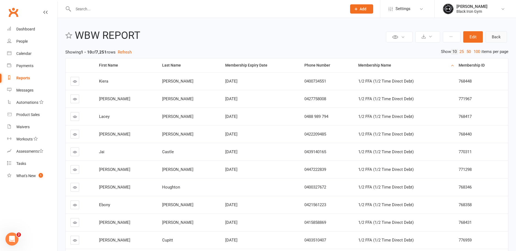
click at [500, 35] on link "Back" at bounding box center [495, 36] width 21 height 11
select select "100"
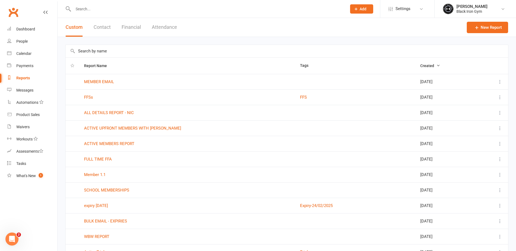
click at [101, 10] on input "text" at bounding box center [206, 9] width 271 height 8
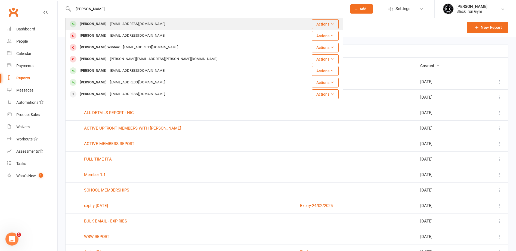
type input "[PERSON_NAME]"
click at [119, 24] on div "[EMAIL_ADDRESS][DOMAIN_NAME]" at bounding box center [137, 24] width 58 height 8
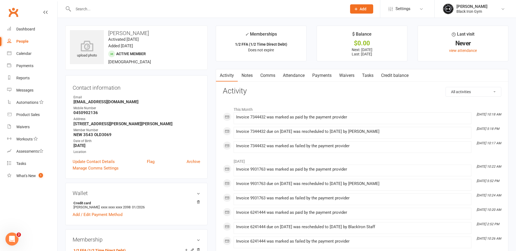
click at [319, 71] on link "Payments" at bounding box center [321, 75] width 27 height 13
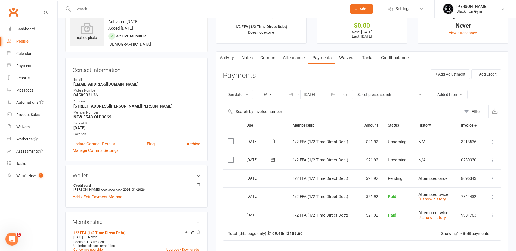
scroll to position [27, 0]
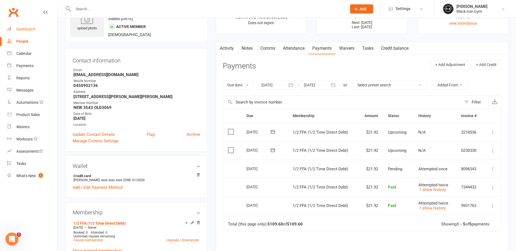
click at [23, 27] on div "Dashboard" at bounding box center [25, 29] width 19 height 4
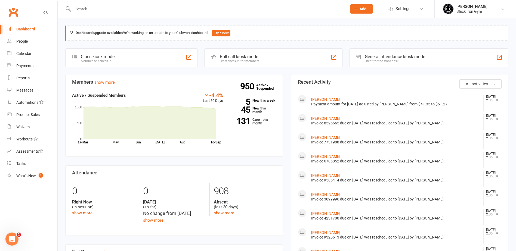
click at [161, 11] on input "text" at bounding box center [206, 9] width 271 height 8
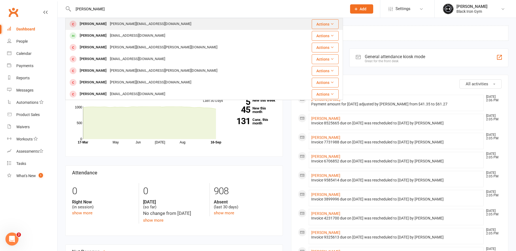
type input "[PERSON_NAME]"
click at [132, 23] on div "[PERSON_NAME][EMAIL_ADDRESS][DOMAIN_NAME]" at bounding box center [150, 24] width 85 height 8
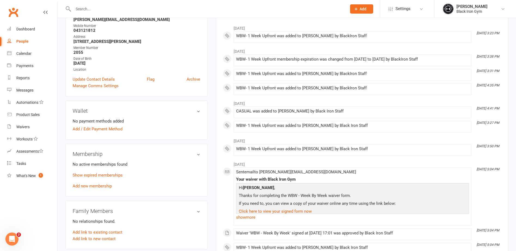
scroll to position [82, 0]
click at [117, 177] on link "Show expired memberships" at bounding box center [98, 175] width 50 height 5
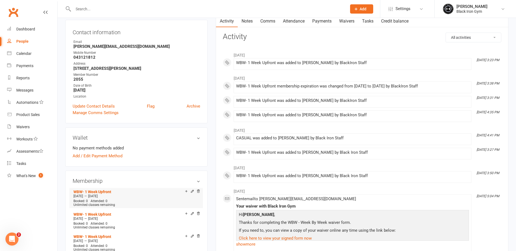
scroll to position [0, 0]
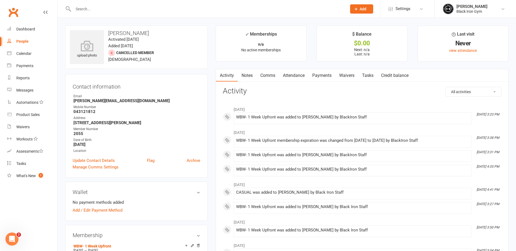
click at [162, 11] on input "text" at bounding box center [206, 9] width 271 height 8
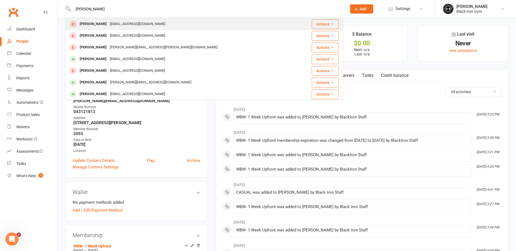
type input "[PERSON_NAME]"
click at [146, 24] on div "[EMAIL_ADDRESS][DOMAIN_NAME]" at bounding box center [137, 24] width 58 height 8
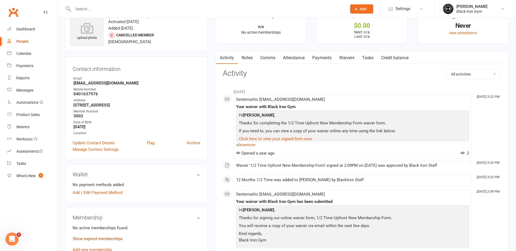
scroll to position [27, 0]
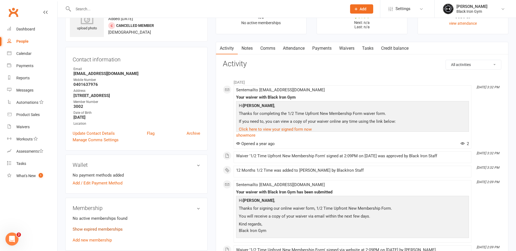
click at [118, 231] on link "Show expired memberships" at bounding box center [98, 229] width 50 height 5
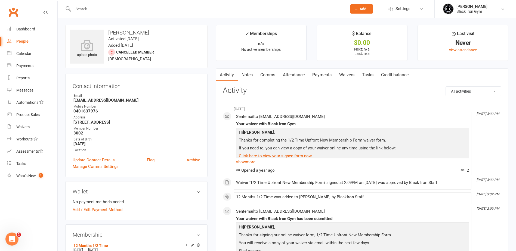
scroll to position [0, 0]
click at [213, 70] on main "✓ Memberships n/a No active memberships $ Balance $0.00 Next: n/a Last: n/a Las…" at bounding box center [361, 171] width 301 height 291
click at [216, 62] on main "✓ Memberships n/a No active memberships $ Balance $0.00 Next: n/a Last: n/a Las…" at bounding box center [361, 171] width 301 height 291
click at [174, 69] on contact-information "upload photo [PERSON_NAME] Activated [DATE] Added [DATE] Cancelled member [DEMO…" at bounding box center [136, 102] width 142 height 152
drag, startPoint x: 344, startPoint y: 87, endPoint x: 331, endPoint y: 88, distance: 13.9
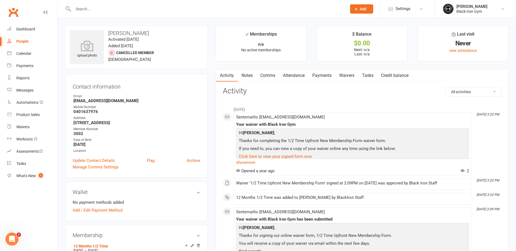
click at [344, 87] on h3 "Activity" at bounding box center [362, 91] width 278 height 8
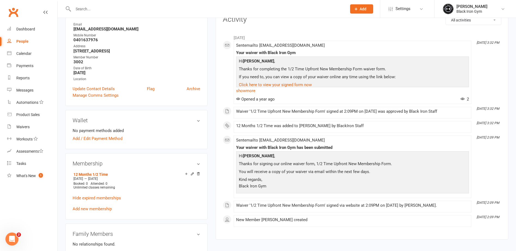
scroll to position [82, 0]
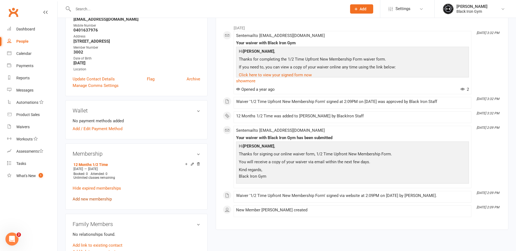
click at [99, 199] on link "Add new membership" at bounding box center [92, 199] width 39 height 5
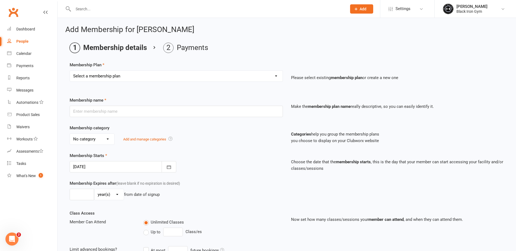
click at [176, 75] on select "Select a membership plan Create new Membership Plan FFA (Direct Debt) 1/2 FFA (…" at bounding box center [176, 76] width 213 height 11
click at [200, 58] on main "Membership details Payments Membership Plan Select a membership plan Create new…" at bounding box center [286, 176] width 443 height 267
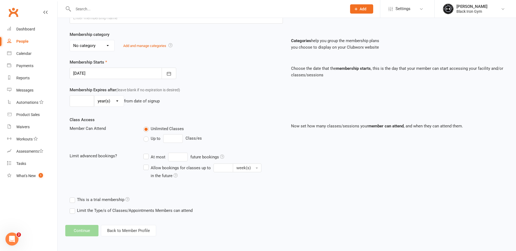
scroll to position [94, 0]
click at [124, 229] on button "Back to Member Profile" at bounding box center [128, 229] width 55 height 11
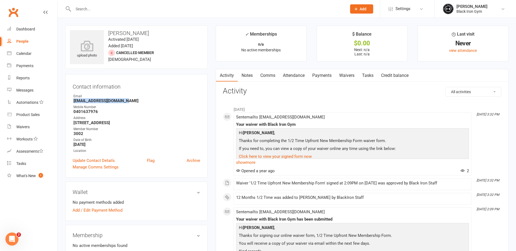
drag, startPoint x: 124, startPoint y: 102, endPoint x: 74, endPoint y: 102, distance: 49.2
click at [74, 102] on strong "[EMAIL_ADDRESS][DOMAIN_NAME]" at bounding box center [136, 100] width 127 height 5
copy strong "[EMAIL_ADDRESS][DOMAIN_NAME]"
click at [214, 184] on main "✓ Memberships n/a No active memberships $ Balance $0.00 Next: n/a Last: n/a Las…" at bounding box center [361, 171] width 301 height 291
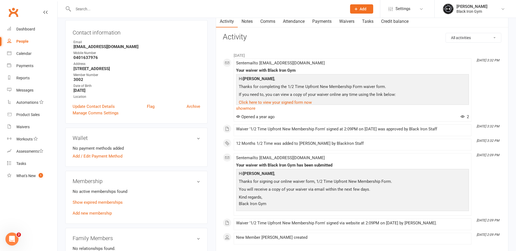
scroll to position [54, 0]
click at [104, 212] on link "Add new membership" at bounding box center [92, 213] width 39 height 5
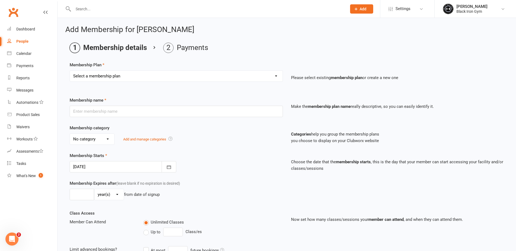
click at [179, 77] on select "Select a membership plan Create new Membership Plan FFA (Direct Debt) 1/2 FFA (…" at bounding box center [176, 76] width 213 height 11
select select "2"
click at [70, 71] on select "Select a membership plan Create new Membership Plan FFA (Direct Debt) 1/2 FFA (…" at bounding box center [176, 76] width 213 height 11
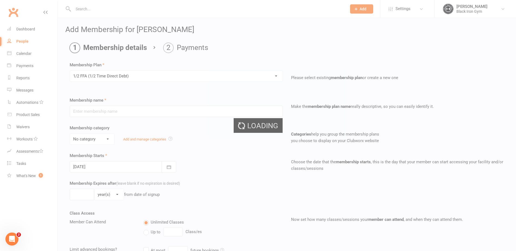
type input "1/2 FFA (1/2 Time Direct Debt)"
select select "0"
type input "0"
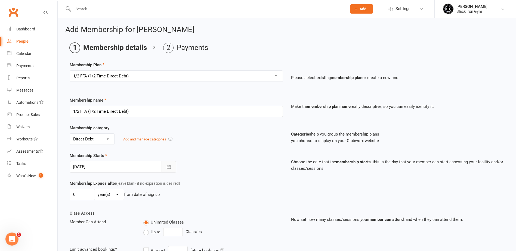
click at [170, 165] on icon "button" at bounding box center [168, 166] width 5 height 5
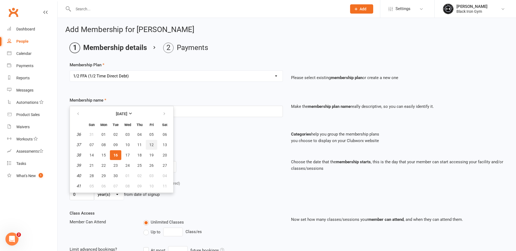
click at [153, 143] on span "12" at bounding box center [151, 145] width 4 height 4
type input "[DATE]"
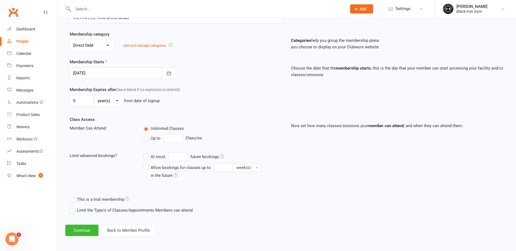
scroll to position [94, 0]
click at [85, 230] on button "Continue" at bounding box center [81, 229] width 33 height 11
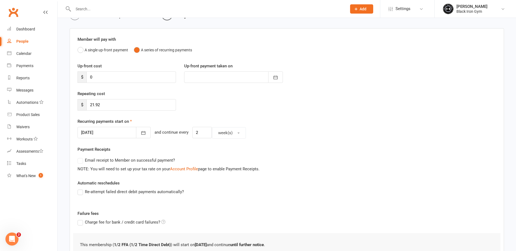
scroll to position [101, 0]
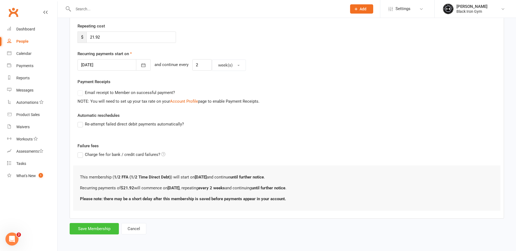
click at [108, 230] on button "Save Membership" at bounding box center [94, 228] width 49 height 11
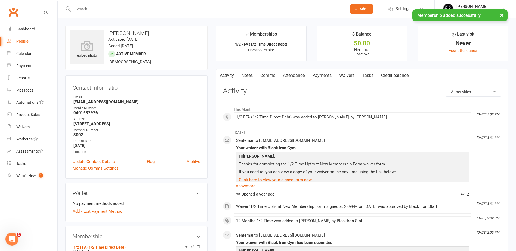
click at [328, 77] on link "Payments" at bounding box center [321, 75] width 27 height 13
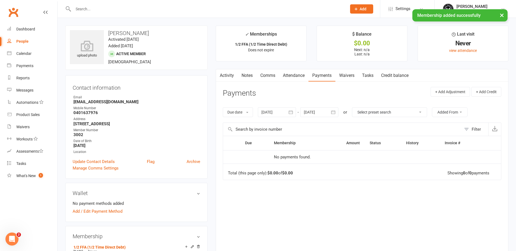
click at [227, 77] on link "Activity" at bounding box center [227, 75] width 22 height 13
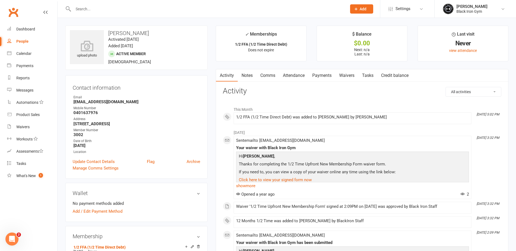
click at [29, 41] on link "People" at bounding box center [32, 41] width 50 height 12
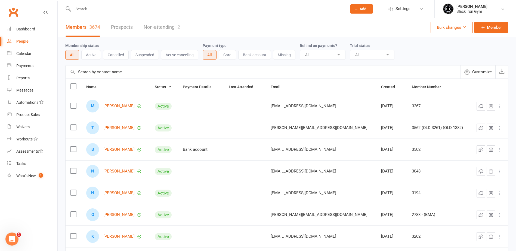
click at [103, 12] on input "text" at bounding box center [206, 9] width 271 height 8
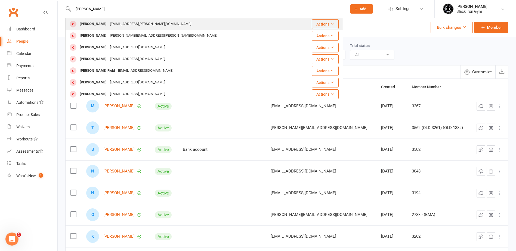
type input "[PERSON_NAME]"
click at [115, 24] on div "[EMAIL_ADDRESS][PERSON_NAME][DOMAIN_NAME]" at bounding box center [150, 24] width 85 height 8
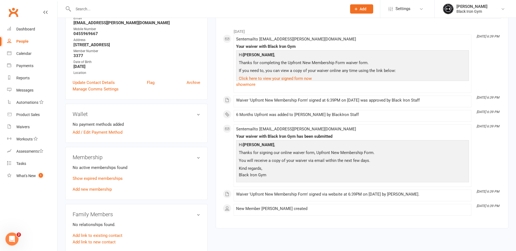
scroll to position [82, 0]
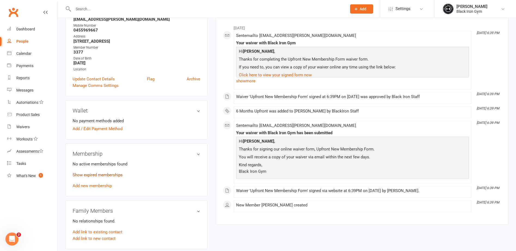
click at [104, 177] on link "Show expired memberships" at bounding box center [98, 175] width 50 height 5
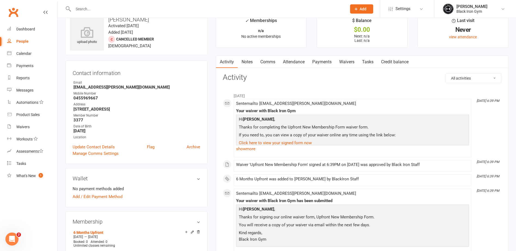
scroll to position [0, 0]
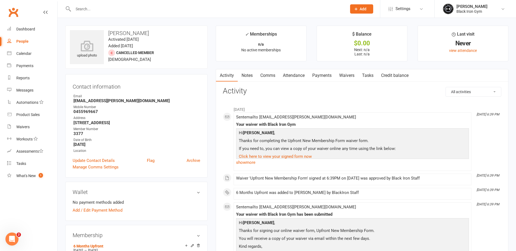
click at [105, 8] on input "text" at bounding box center [206, 9] width 271 height 8
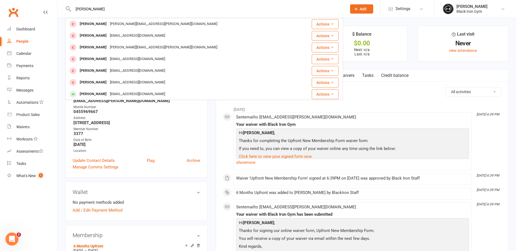
drag, startPoint x: 113, startPoint y: 7, endPoint x: 70, endPoint y: 1, distance: 43.6
click at [70, 1] on div "[PERSON_NAME] [PERSON_NAME][EMAIL_ADDRESS][PERSON_NAME][DOMAIN_NAME] Actions [P…" at bounding box center [204, 9] width 278 height 18
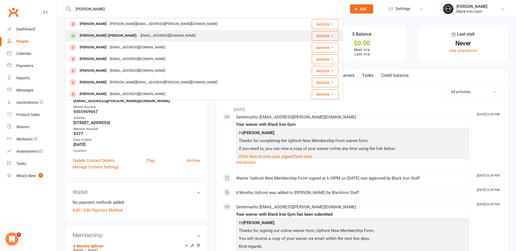
type input "[PERSON_NAME]"
click at [127, 37] on div "[PERSON_NAME] ([PERSON_NAME])" at bounding box center [108, 36] width 61 height 8
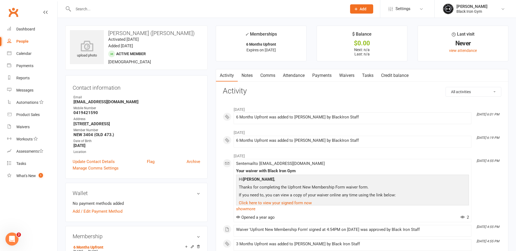
click at [216, 87] on div "Activity Notes Comms Attendance Payments Waivers Tasks Credit balance All activ…" at bounding box center [362, 216] width 292 height 294
click at [119, 14] on div at bounding box center [204, 9] width 278 height 18
click at [116, 9] on input "text" at bounding box center [206, 9] width 271 height 8
click at [120, 15] on div at bounding box center [204, 9] width 278 height 18
click at [117, 11] on input "text" at bounding box center [206, 9] width 271 height 8
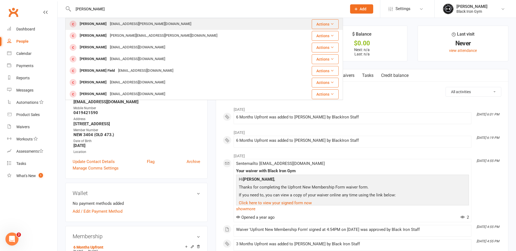
type input "[PERSON_NAME]"
click at [115, 25] on div "[EMAIL_ADDRESS][PERSON_NAME][DOMAIN_NAME]" at bounding box center [150, 24] width 85 height 8
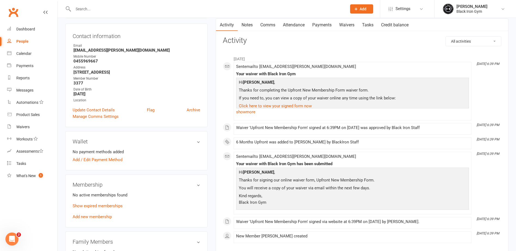
scroll to position [54, 0]
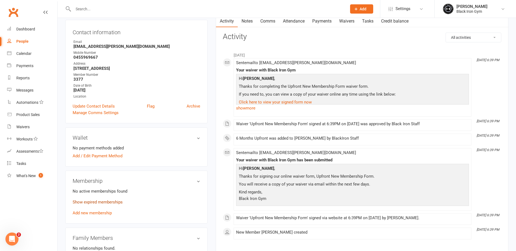
click at [110, 202] on link "Show expired memberships" at bounding box center [98, 202] width 50 height 5
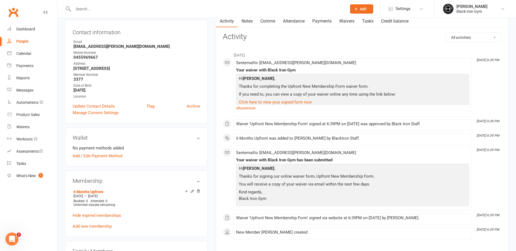
drag, startPoint x: 284, startPoint y: 47, endPoint x: 261, endPoint y: 57, distance: 24.5
click at [284, 47] on div "March [DATE] 6:39 PM Sent email to [EMAIL_ADDRESS][PERSON_NAME][DOMAIN_NAME] Yo…" at bounding box center [362, 144] width 278 height 198
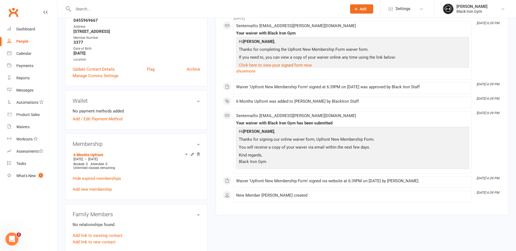
scroll to position [82, 0]
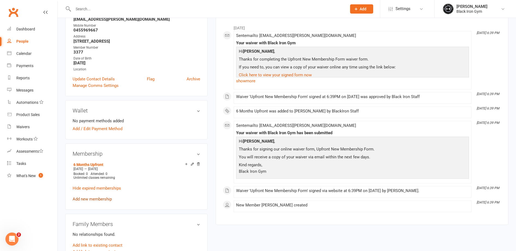
click at [99, 201] on link "Add new membership" at bounding box center [92, 199] width 39 height 5
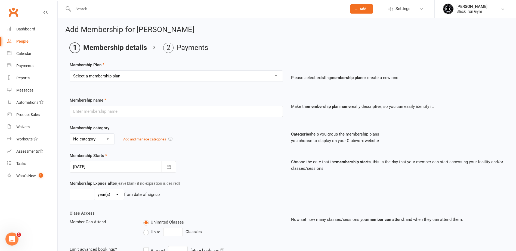
click at [135, 84] on div "Select a membership plan Create new Membership Plan FFA (Direct Debt) 1/2 FFA (…" at bounding box center [176, 79] width 221 height 19
click at [139, 80] on select "Select a membership plan Create new Membership Plan FFA (Direct Debt) 1/2 FFA (…" at bounding box center [176, 76] width 213 height 11
click at [162, 61] on main "Membership details Payments Membership Plan Select a membership plan Create new…" at bounding box center [286, 176] width 443 height 267
click at [253, 78] on select "Select a membership plan Create new Membership Plan FFA (Direct Debt) 1/2 FFA (…" at bounding box center [176, 76] width 213 height 11
click at [250, 66] on div "Membership Plan Select a membership plan Create new Membership Plan FFA (Direct…" at bounding box center [287, 76] width 434 height 28
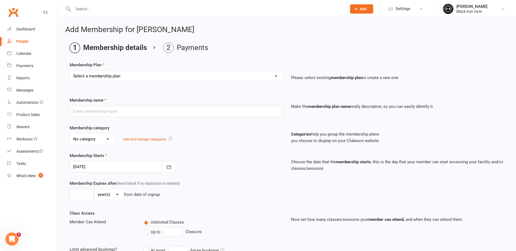
click at [133, 77] on select "Select a membership plan Create new Membership Plan FFA (Direct Debt) 1/2 FFA (…" at bounding box center [176, 76] width 213 height 11
click at [147, 59] on main "Membership details Payments Membership Plan Select a membership plan Create new…" at bounding box center [286, 176] width 443 height 267
click at [26, 43] on div "People" at bounding box center [22, 41] width 12 height 4
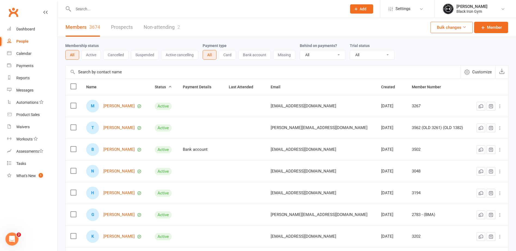
click at [114, 10] on input "text" at bounding box center [206, 9] width 271 height 8
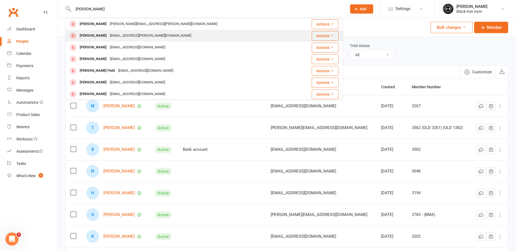
type input "[PERSON_NAME]"
click at [121, 36] on div "[EMAIL_ADDRESS][PERSON_NAME][DOMAIN_NAME]" at bounding box center [150, 36] width 85 height 8
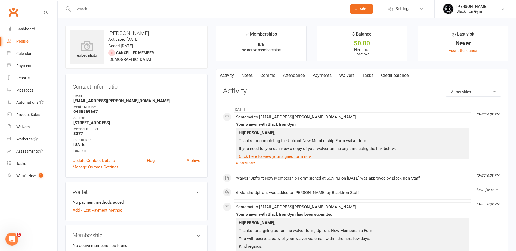
click at [213, 104] on main "✓ Memberships n/a No active memberships $ Balance $0.00 Next: n/a Last: n/a Las…" at bounding box center [361, 169] width 301 height 286
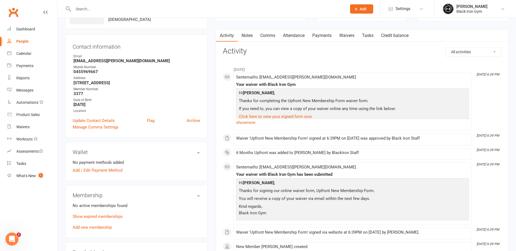
scroll to position [54, 0]
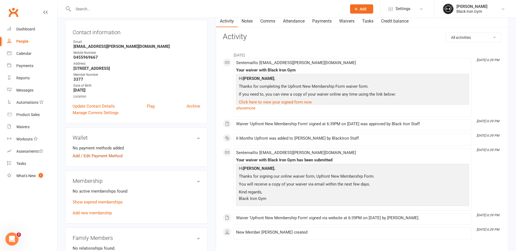
click at [119, 157] on link "Add / Edit Payment Method" at bounding box center [98, 156] width 50 height 7
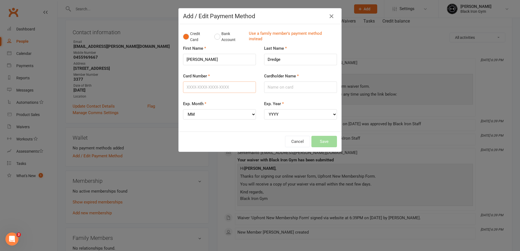
click at [227, 87] on input "Card Number" at bounding box center [219, 87] width 73 height 11
click at [231, 73] on div "Card Number" at bounding box center [219, 83] width 73 height 20
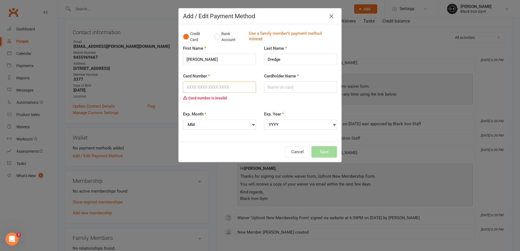
click at [227, 87] on input "Card Number" at bounding box center [219, 87] width 73 height 11
click at [231, 72] on div "First Name [PERSON_NAME]" at bounding box center [219, 59] width 81 height 28
click at [303, 149] on button "Cancel" at bounding box center [297, 151] width 25 height 11
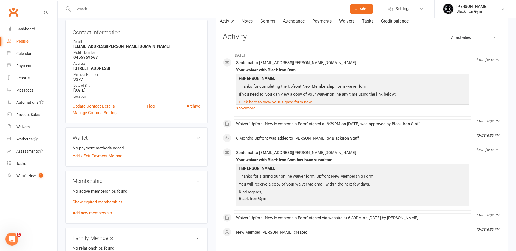
click at [313, 47] on div "March [DATE] 6:39 PM Sent email to [EMAIL_ADDRESS][PERSON_NAME][DOMAIN_NAME] Yo…" at bounding box center [362, 144] width 278 height 198
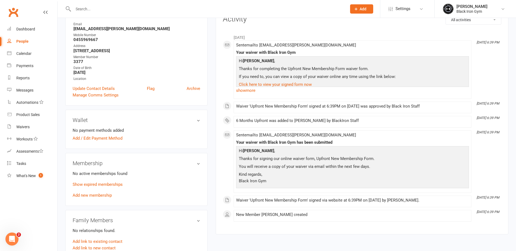
scroll to position [82, 0]
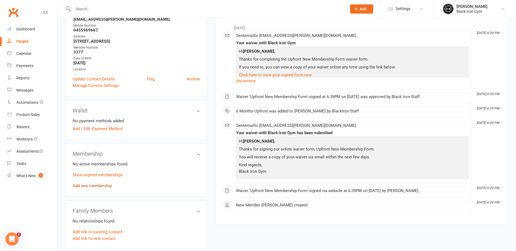
click at [104, 184] on link "Add new membership" at bounding box center [92, 185] width 39 height 5
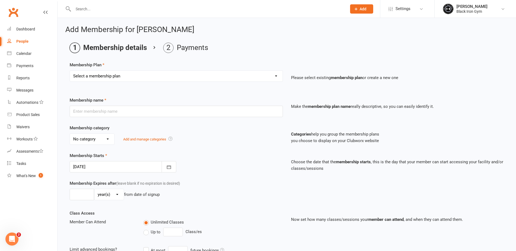
click at [133, 82] on div "Select a membership plan Create new Membership Plan FFA (Direct Debt) 1/2 FFA (…" at bounding box center [176, 75] width 213 height 11
click at [135, 76] on select "Select a membership plan Create new Membership Plan FFA (Direct Debt) 1/2 FFA (…" at bounding box center [176, 76] width 213 height 11
click at [311, 176] on div "Membership Starts [DATE] [DATE] Sun Mon Tue Wed Thu Fri Sat 36 31 01 02 03 04 0…" at bounding box center [287, 166] width 442 height 28
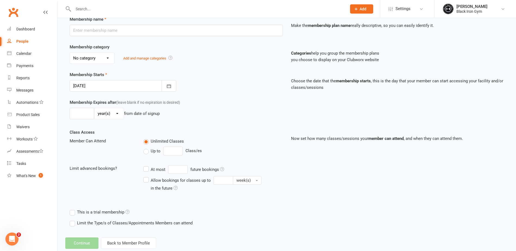
scroll to position [82, 0]
click at [143, 245] on button "Back to Member Profile" at bounding box center [128, 242] width 55 height 11
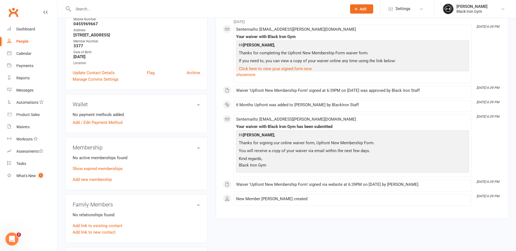
scroll to position [108, 0]
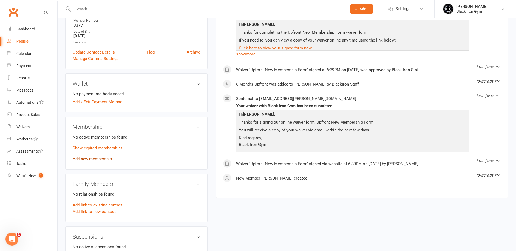
click at [94, 157] on link "Add new membership" at bounding box center [92, 159] width 39 height 5
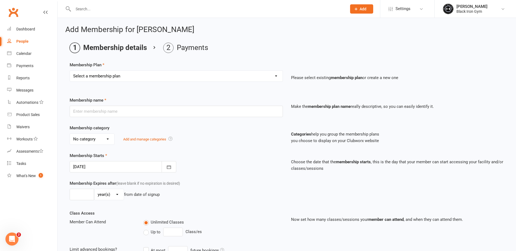
click at [111, 79] on select "Select a membership plan Create new Membership Plan FFA (Direct Debt) 1/2 FFA (…" at bounding box center [176, 76] width 213 height 11
select select "1"
click at [70, 71] on select "Select a membership plan Create new Membership Plan FFA (Direct Debt) 1/2 FFA (…" at bounding box center [176, 76] width 213 height 11
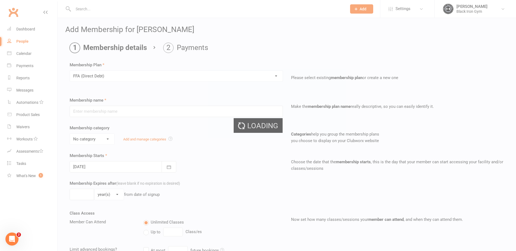
type input "FFA (Direct Debt)"
select select "0"
type input "0"
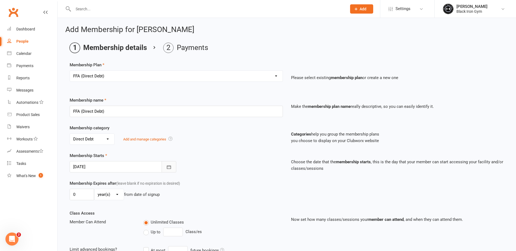
click at [166, 167] on icon "button" at bounding box center [168, 166] width 5 height 5
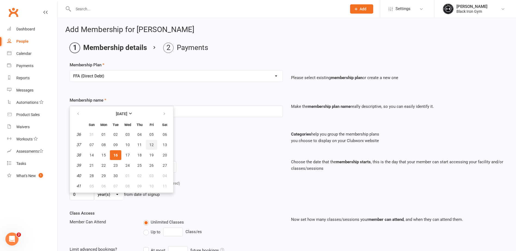
click at [147, 145] on button "12" at bounding box center [151, 145] width 11 height 10
type input "[DATE]"
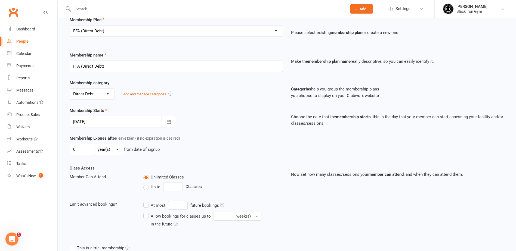
scroll to position [94, 0]
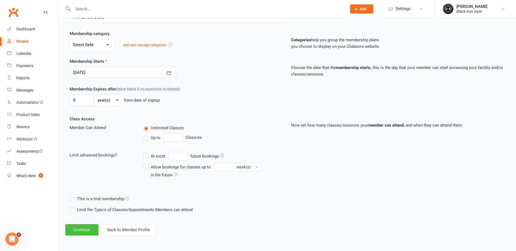
click at [91, 232] on button "Continue" at bounding box center [81, 229] width 33 height 11
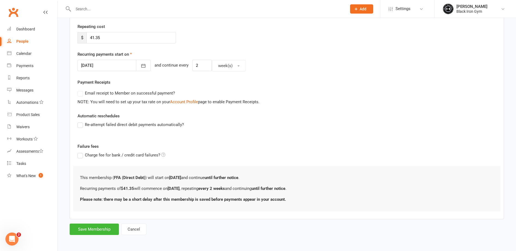
scroll to position [101, 0]
click at [104, 227] on button "Save Membership" at bounding box center [94, 228] width 49 height 11
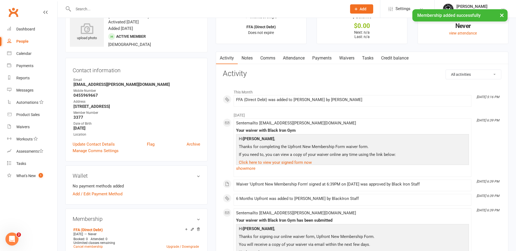
scroll to position [27, 0]
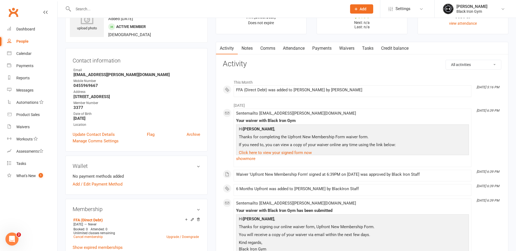
click at [96, 4] on div at bounding box center [204, 9] width 278 height 18
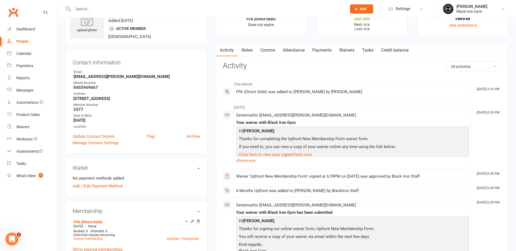
scroll to position [0, 0]
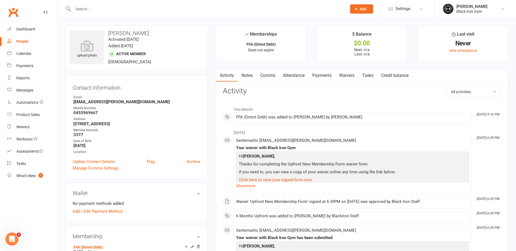
click at [122, 15] on div at bounding box center [204, 9] width 278 height 18
click at [122, 9] on input "text" at bounding box center [206, 9] width 271 height 8
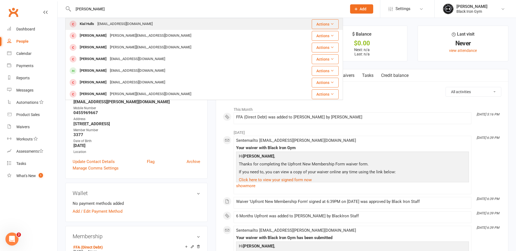
type input "[PERSON_NAME]"
click at [122, 22] on div "[EMAIL_ADDRESS][DOMAIN_NAME]" at bounding box center [125, 24] width 58 height 8
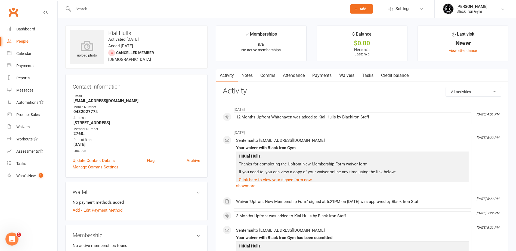
click at [112, 10] on input "text" at bounding box center [206, 9] width 271 height 8
click at [120, 6] on input "text" at bounding box center [206, 9] width 271 height 8
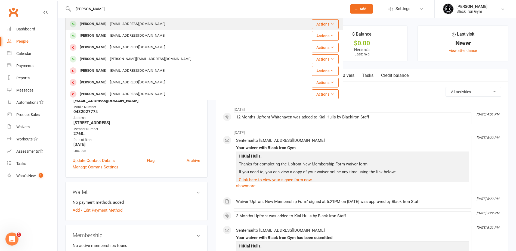
type input "[PERSON_NAME]"
click at [131, 24] on div "[EMAIL_ADDRESS][DOMAIN_NAME]" at bounding box center [137, 24] width 58 height 8
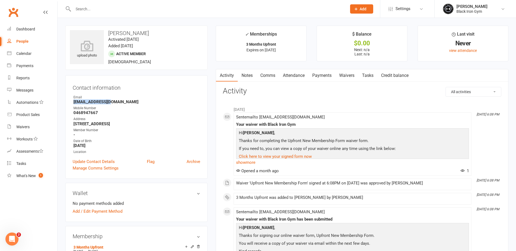
drag, startPoint x: 120, startPoint y: 102, endPoint x: 67, endPoint y: 102, distance: 53.0
click at [67, 102] on div "Contact information Owner Email [EMAIL_ADDRESS][DOMAIN_NAME] Mobile Number [PHO…" at bounding box center [136, 127] width 142 height 104
copy strong "[EMAIL_ADDRESS][DOMAIN_NAME]"
drag, startPoint x: 101, startPoint y: 116, endPoint x: 70, endPoint y: 113, distance: 30.3
click at [70, 113] on div "Contact information Owner Email [EMAIL_ADDRESS][DOMAIN_NAME] Mobile Number [PHO…" at bounding box center [136, 127] width 142 height 104
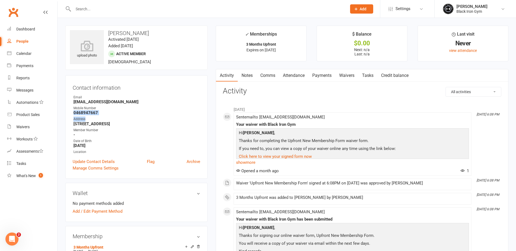
drag, startPoint x: 70, startPoint y: 113, endPoint x: 87, endPoint y: 112, distance: 16.3
click at [87, 112] on strong "0468947667" at bounding box center [136, 112] width 127 height 5
drag, startPoint x: 100, startPoint y: 112, endPoint x: 71, endPoint y: 112, distance: 29.4
click at [71, 112] on div "Contact information Owner Email [EMAIL_ADDRESS][DOMAIN_NAME] Mobile Number [PHO…" at bounding box center [136, 127] width 142 height 104
copy strong "0468947667"
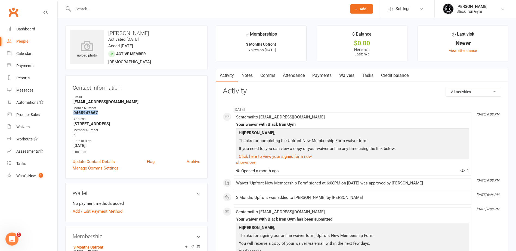
click at [25, 41] on div "People" at bounding box center [22, 41] width 12 height 4
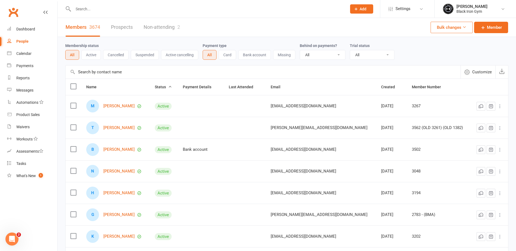
click at [112, 13] on div at bounding box center [204, 9] width 278 height 18
click at [111, 13] on div at bounding box center [204, 9] width 278 height 18
click at [110, 13] on div at bounding box center [204, 9] width 278 height 18
click at [109, 10] on input "text" at bounding box center [206, 9] width 271 height 8
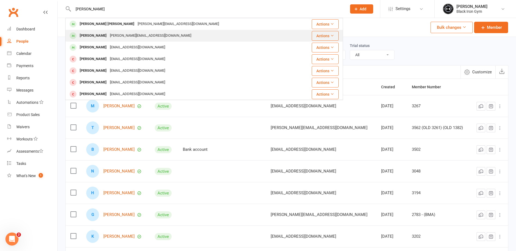
type input "[PERSON_NAME]"
click at [125, 37] on div "[PERSON_NAME][EMAIL_ADDRESS][DOMAIN_NAME]" at bounding box center [150, 36] width 85 height 8
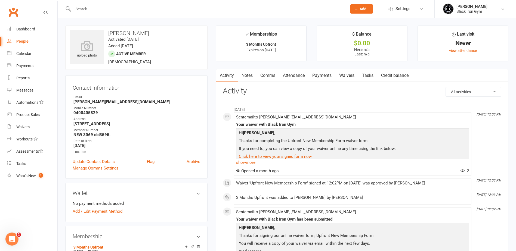
click at [119, 103] on strong "[PERSON_NAME][EMAIL_ADDRESS][DOMAIN_NAME]" at bounding box center [136, 101] width 127 height 5
drag, startPoint x: 119, startPoint y: 102, endPoint x: 71, endPoint y: 104, distance: 48.1
click at [71, 104] on div "Contact information Owner Email [PERSON_NAME][EMAIL_ADDRESS][DOMAIN_NAME] Mobil…" at bounding box center [136, 127] width 142 height 104
copy strong "[PERSON_NAME][EMAIL_ADDRESS][DOMAIN_NAME]"
drag, startPoint x: 101, startPoint y: 114, endPoint x: 72, endPoint y: 114, distance: 28.3
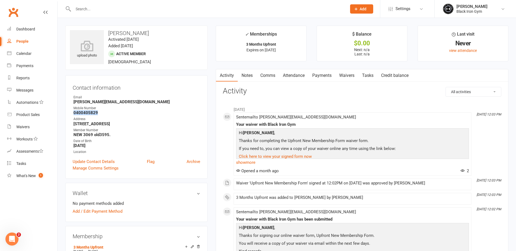
click at [72, 114] on div "Contact information Owner Email [PERSON_NAME][EMAIL_ADDRESS][DOMAIN_NAME] Mobil…" at bounding box center [136, 127] width 142 height 104
copy strong "0400405829"
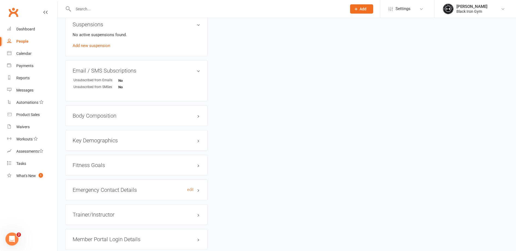
click at [120, 192] on h3 "Emergency Contact Details edit" at bounding box center [136, 190] width 127 height 6
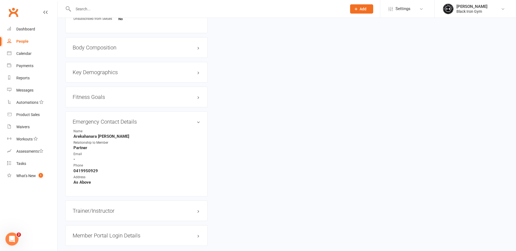
scroll to position [408, 0]
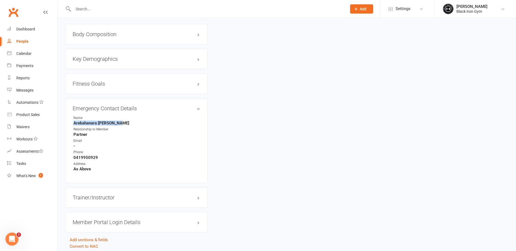
drag, startPoint x: 123, startPoint y: 124, endPoint x: 73, endPoint y: 125, distance: 50.0
click at [73, 125] on li "Name [PERSON_NAME]" at bounding box center [136, 121] width 127 height 10
copy strong "Arekahanara [PERSON_NAME]"
click at [72, 135] on div "Emergency Contact Details edit Name [PERSON_NAME] Relationship to Member Partne…" at bounding box center [136, 140] width 142 height 85
copy strong "Partner"
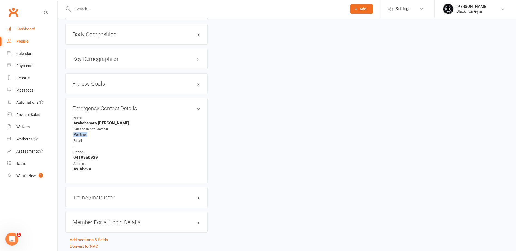
click at [41, 27] on link "Dashboard" at bounding box center [32, 29] width 50 height 12
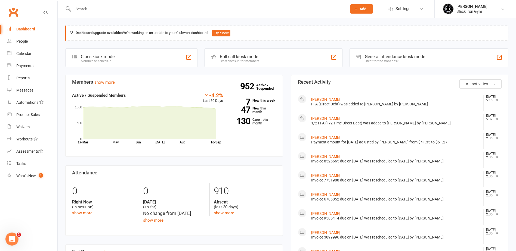
click at [138, 9] on input "text" at bounding box center [206, 9] width 271 height 8
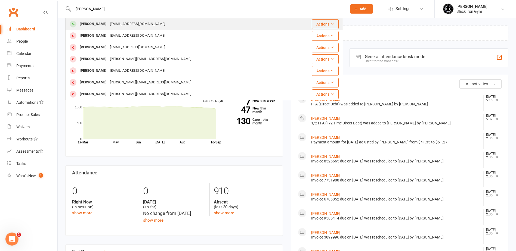
type input "[PERSON_NAME]"
click at [122, 25] on div "[EMAIL_ADDRESS][DOMAIN_NAME]" at bounding box center [137, 24] width 58 height 8
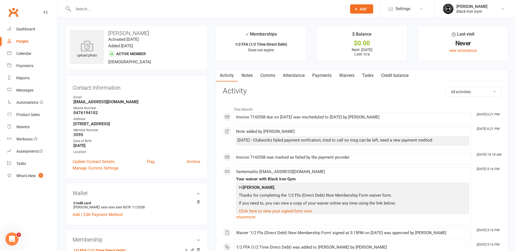
click at [318, 76] on link "Payments" at bounding box center [321, 75] width 27 height 13
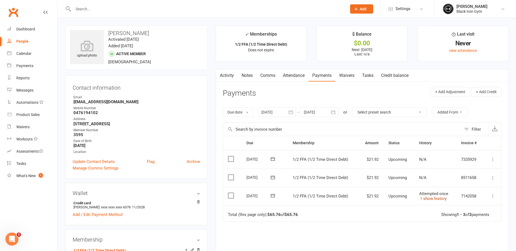
click at [437, 198] on link "show history" at bounding box center [432, 198] width 27 height 5
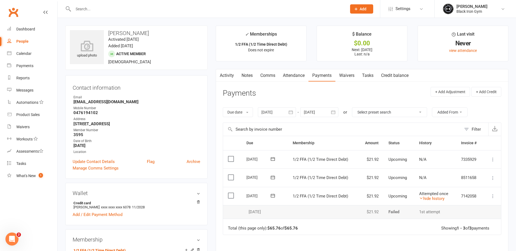
click at [119, 8] on input "text" at bounding box center [206, 9] width 271 height 8
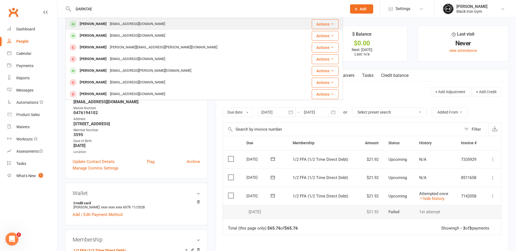
type input "DARNTAE"
click at [117, 22] on div "[EMAIL_ADDRESS][DOMAIN_NAME]" at bounding box center [137, 24] width 58 height 8
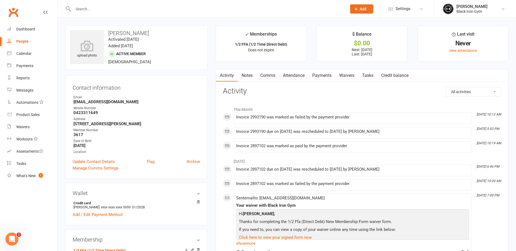
click at [331, 76] on link "Payments" at bounding box center [321, 75] width 27 height 13
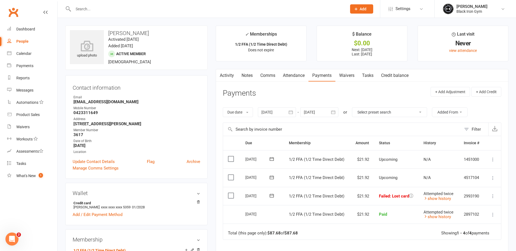
click at [412, 197] on icon at bounding box center [411, 196] width 4 height 4
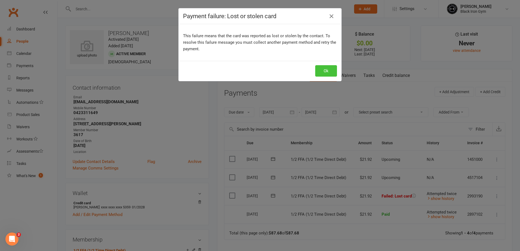
click at [329, 69] on button "Ok" at bounding box center [326, 70] width 22 height 11
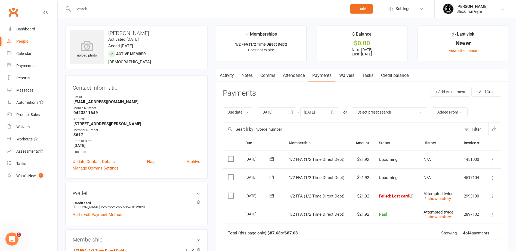
click at [411, 197] on icon at bounding box center [411, 196] width 4 height 4
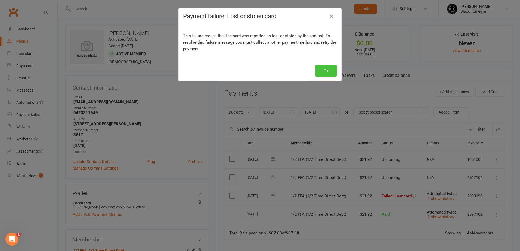
click at [329, 67] on button "Ok" at bounding box center [326, 70] width 22 height 11
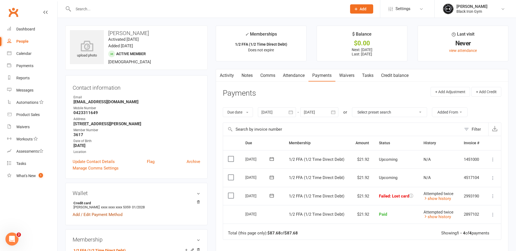
click at [108, 214] on link "Add / Edit Payment Method" at bounding box center [98, 214] width 50 height 7
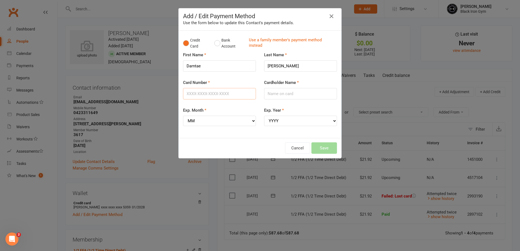
click at [229, 93] on input "Card Number" at bounding box center [219, 93] width 73 height 11
type input "[CREDIT_CARD_NUMBER]"
click at [307, 96] on input "Cardholder Name" at bounding box center [300, 93] width 73 height 11
click at [238, 119] on select "MM 01 02 03 04 05 06 07 08 09 10 11 12" at bounding box center [219, 121] width 73 height 10
select select "01"
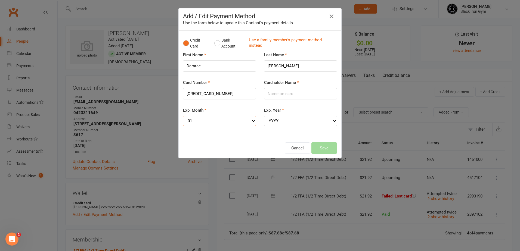
click at [183, 116] on select "MM 01 02 03 04 05 06 07 08 09 10 11 12" at bounding box center [219, 121] width 73 height 10
click at [282, 121] on select "YYYY 2025 2026 2027 2028 2029 2030 2031 2032 2033 2034" at bounding box center [300, 121] width 73 height 10
select select "2029"
click at [264, 116] on select "YYYY 2025 2026 2027 2028 2029 2030 2031 2032 2033 2034" at bounding box center [300, 121] width 73 height 10
click at [282, 99] on input "Cardholder Name" at bounding box center [300, 93] width 73 height 11
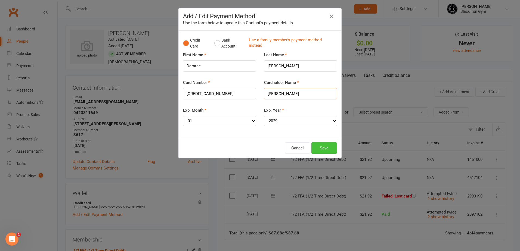
type input "[PERSON_NAME]"
click at [323, 149] on button "Save" at bounding box center [324, 147] width 26 height 11
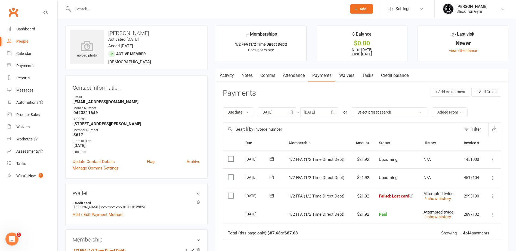
click at [350, 95] on header "Payments + Add Adjustment + Add Credit" at bounding box center [362, 94] width 278 height 15
click at [493, 197] on icon at bounding box center [492, 196] width 5 height 5
click at [478, 219] on link "Mark as Paid (POS)" at bounding box center [469, 217] width 54 height 11
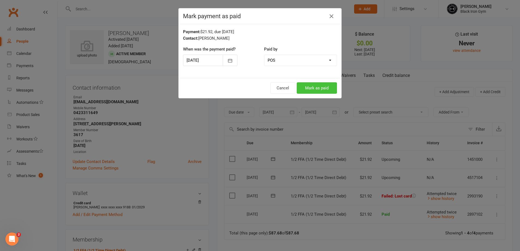
click at [307, 86] on button "Mark as paid" at bounding box center [317, 87] width 40 height 11
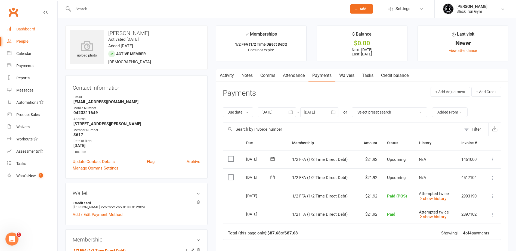
click at [35, 27] on link "Dashboard" at bounding box center [32, 29] width 50 height 12
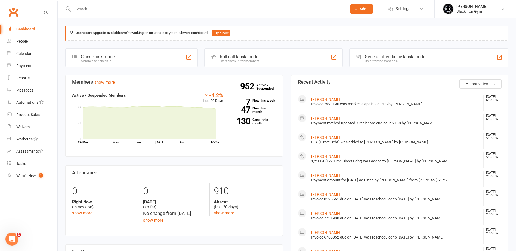
click at [91, 11] on input "text" at bounding box center [206, 9] width 271 height 8
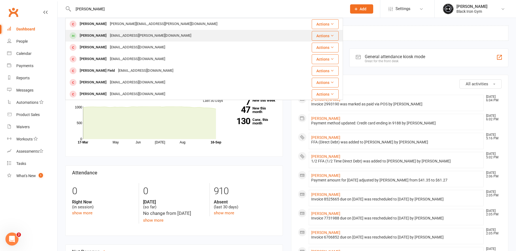
type input "[PERSON_NAME]"
click at [102, 36] on div "[PERSON_NAME]" at bounding box center [93, 36] width 30 height 8
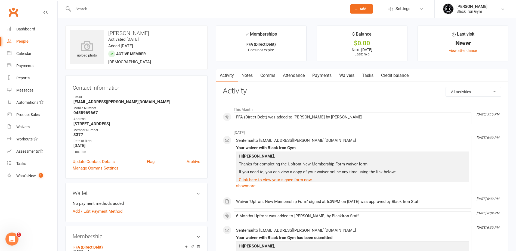
click at [144, 74] on contact-information "upload photo [PERSON_NAME] Activated [DATE] Added [DATE] Active member [DEMOGRA…" at bounding box center [136, 102] width 142 height 153
click at [111, 12] on input "text" at bounding box center [206, 9] width 271 height 8
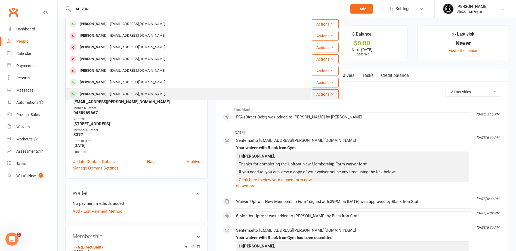
type input "AUSTIN"
click at [139, 94] on div "[EMAIL_ADDRESS][DOMAIN_NAME]" at bounding box center [137, 94] width 58 height 8
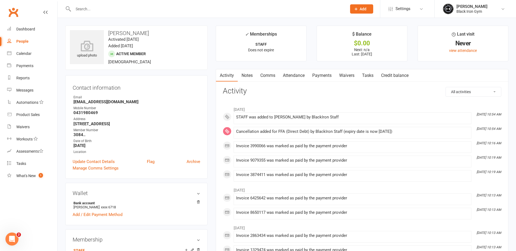
drag, startPoint x: 126, startPoint y: 104, endPoint x: 74, endPoint y: 100, distance: 51.8
click at [74, 100] on strong "[EMAIL_ADDRESS][DOMAIN_NAME]" at bounding box center [136, 101] width 127 height 5
copy strong "[EMAIL_ADDRESS][DOMAIN_NAME]"
drag, startPoint x: 104, startPoint y: 113, endPoint x: 71, endPoint y: 111, distance: 32.4
click at [71, 111] on div "Contact information Owner Email [EMAIL_ADDRESS][DOMAIN_NAME] Mobile Number [PHO…" at bounding box center [136, 127] width 142 height 104
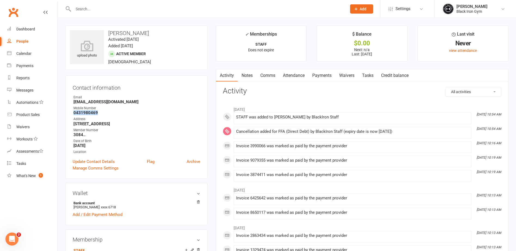
copy strong "0431980469"
click at [24, 43] on div "People" at bounding box center [22, 41] width 12 height 4
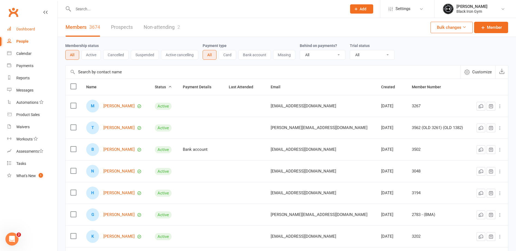
click at [26, 29] on div "Dashboard" at bounding box center [25, 29] width 19 height 4
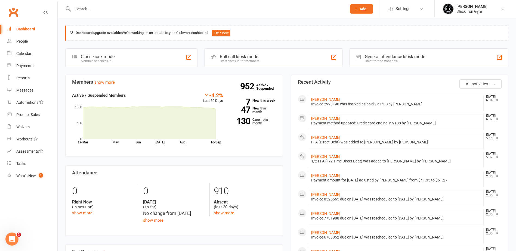
click at [146, 12] on input "text" at bounding box center [206, 9] width 271 height 8
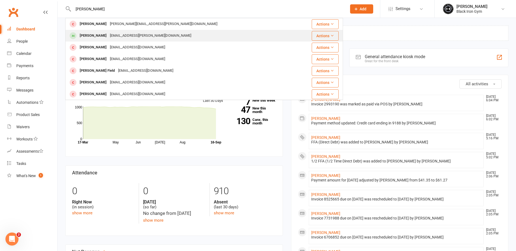
type input "[PERSON_NAME]"
click at [154, 33] on div "[PERSON_NAME] [EMAIL_ADDRESS][PERSON_NAME][DOMAIN_NAME]" at bounding box center [181, 35] width 230 height 11
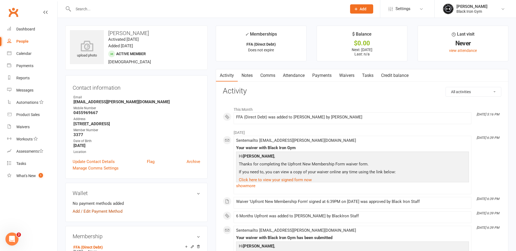
click at [106, 209] on link "Add / Edit Payment Method" at bounding box center [98, 211] width 50 height 7
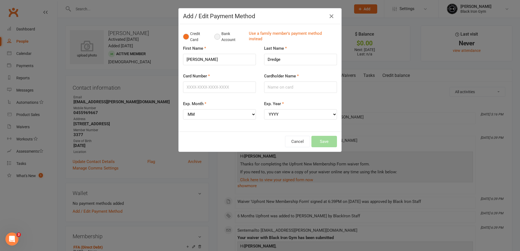
click at [221, 38] on button "Bank Account" at bounding box center [229, 37] width 30 height 17
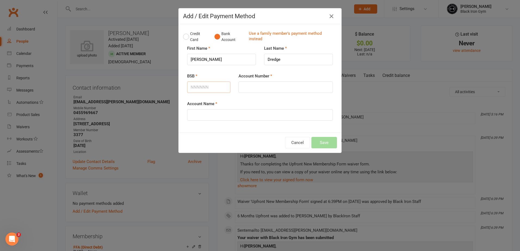
click at [216, 89] on input "BSB" at bounding box center [208, 87] width 43 height 11
type input "014580"
type input "471543781"
click at [216, 111] on input "Account Name" at bounding box center [260, 114] width 146 height 11
type input "d"
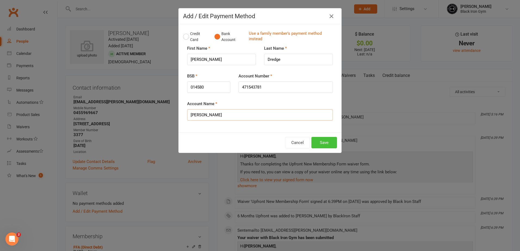
type input "[PERSON_NAME]"
click at [329, 141] on button "Save" at bounding box center [324, 142] width 26 height 11
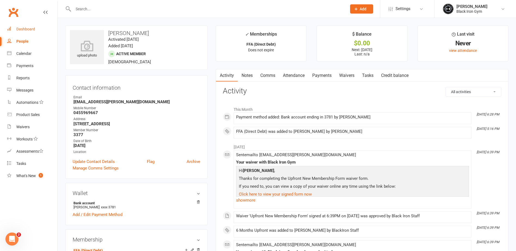
click at [31, 31] on div "Dashboard" at bounding box center [25, 29] width 19 height 4
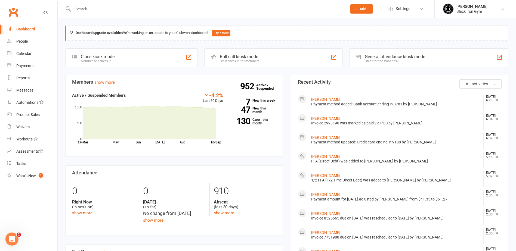
click at [167, 11] on input "text" at bounding box center [206, 9] width 271 height 8
click at [28, 26] on link "Dashboard" at bounding box center [32, 29] width 50 height 12
